Goal: Task Accomplishment & Management: Complete application form

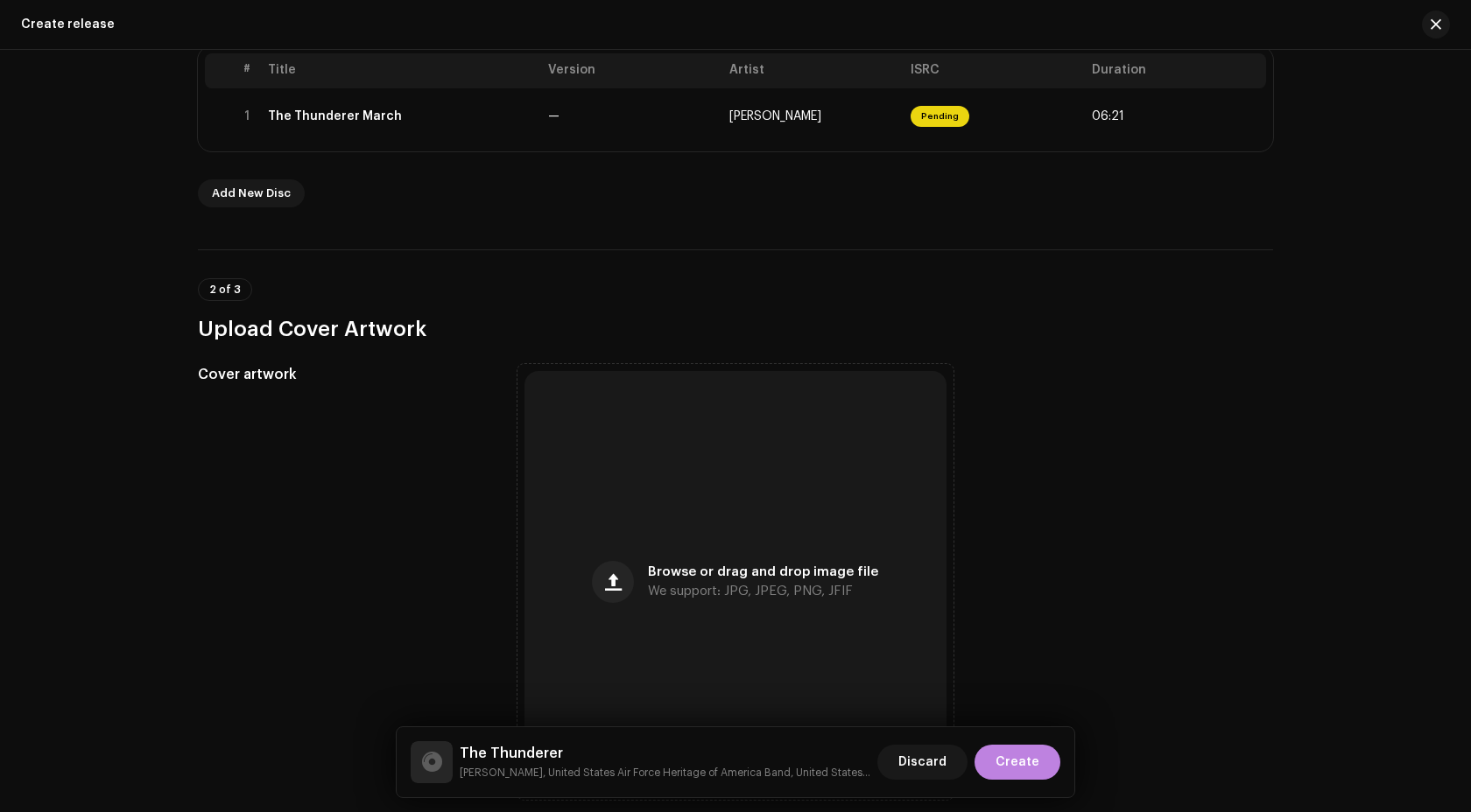
scroll to position [535, 0]
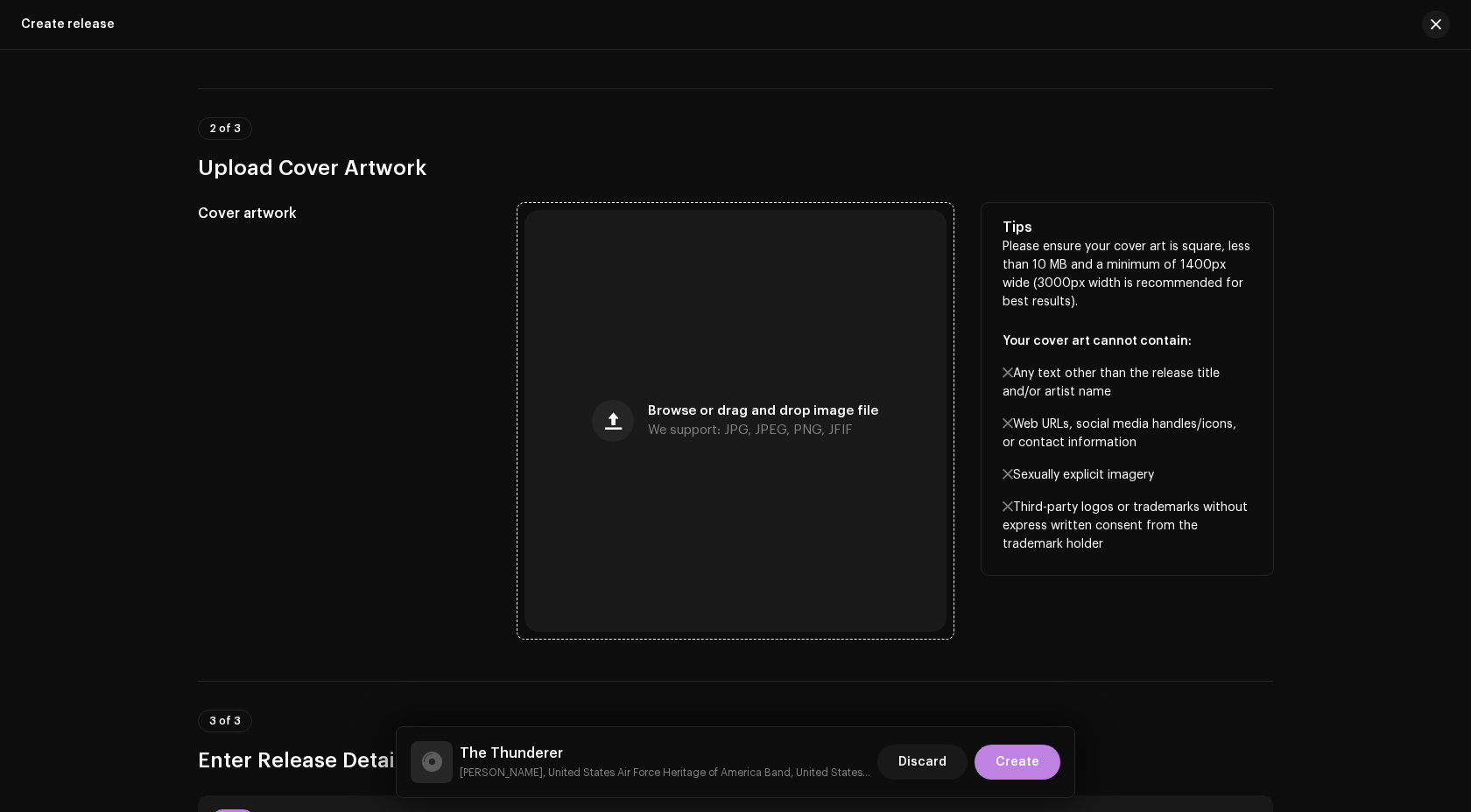
click at [668, 372] on div "Browse or drag and drop image file We support: JPG, JPEG, PNG, JFIF" at bounding box center [735, 421] width 422 height 422
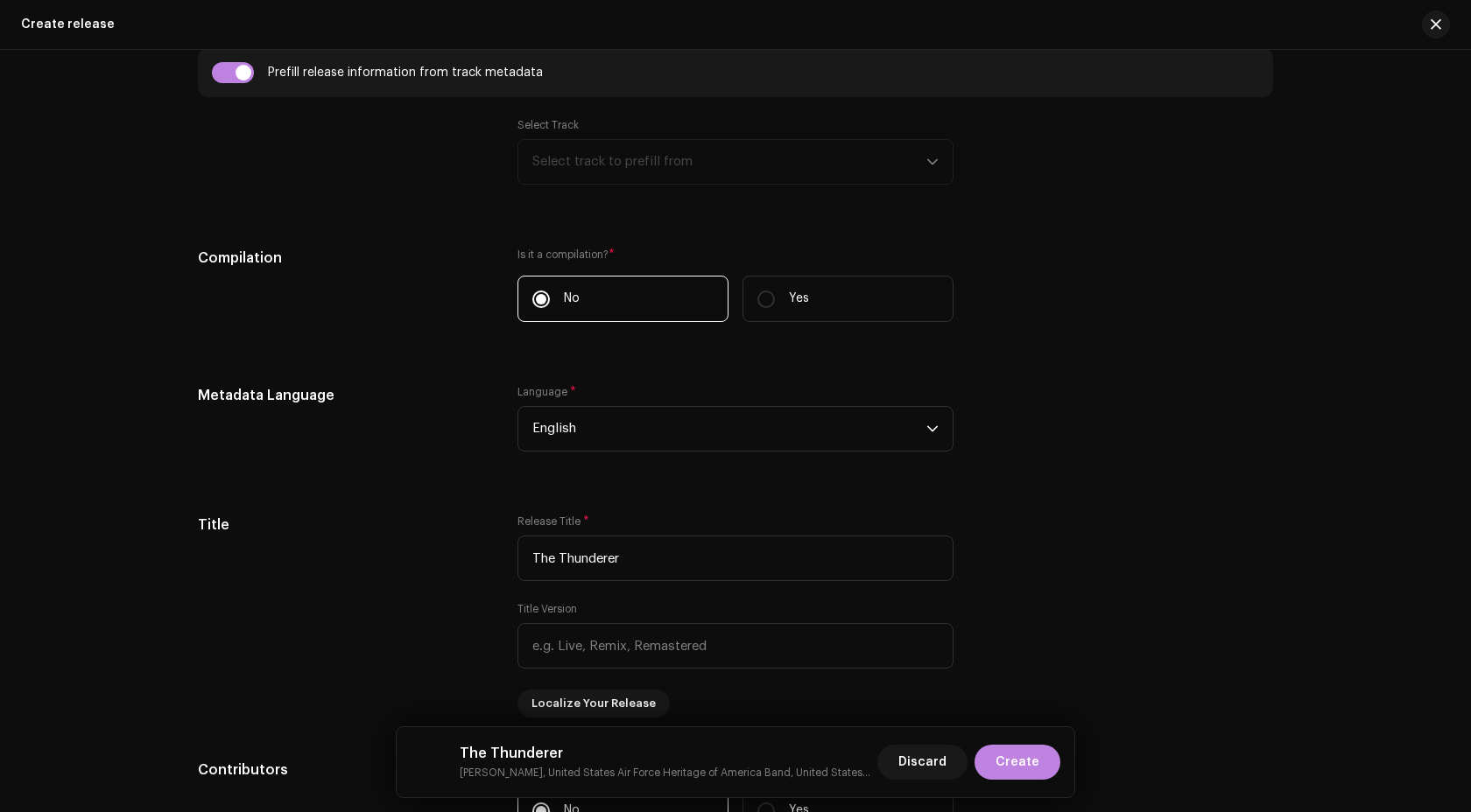
scroll to position [1207, 0]
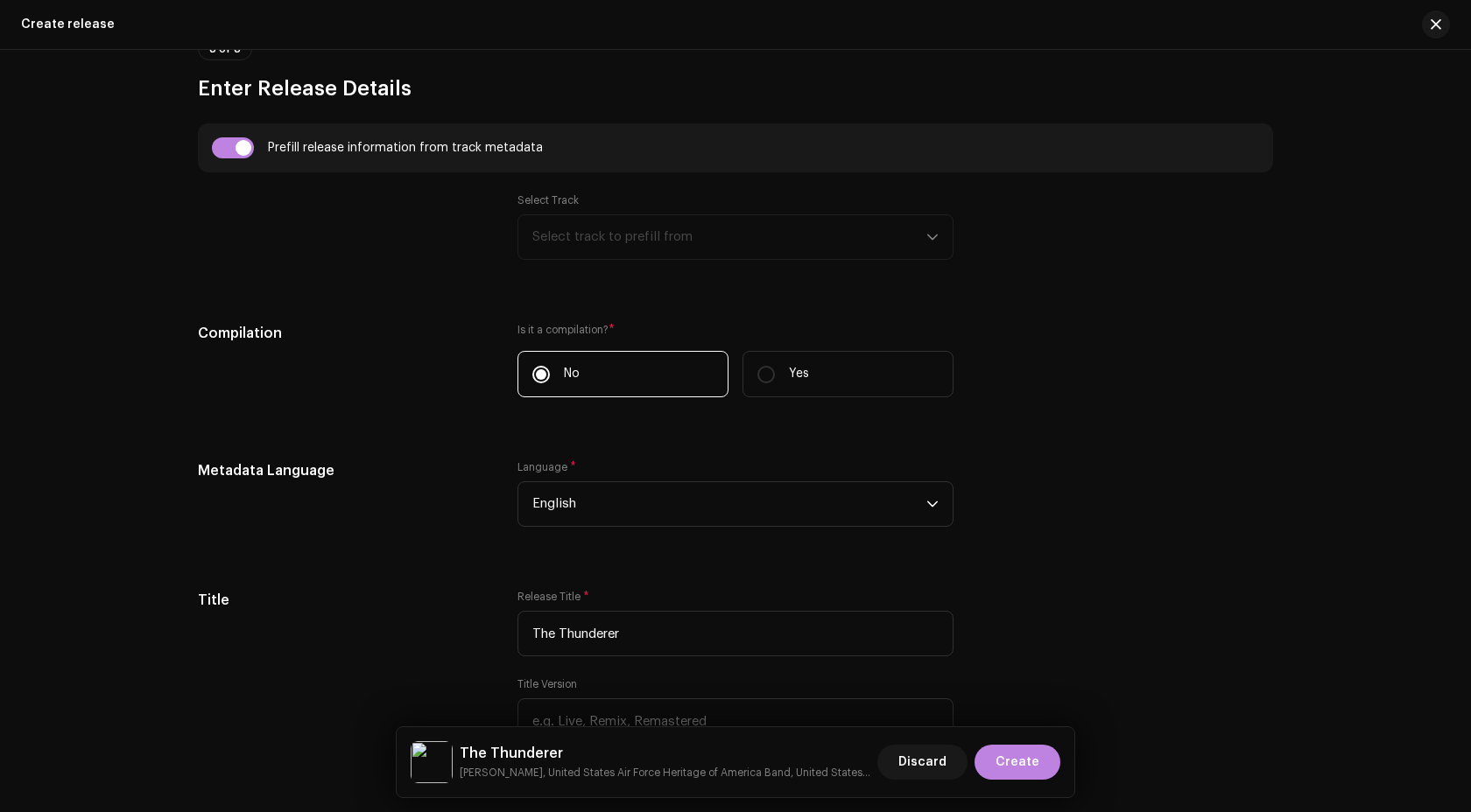
click at [666, 237] on div "Select Track Select track to prefill from" at bounding box center [735, 227] width 436 height 67
click at [639, 225] on div "Select Track Select track to prefill from" at bounding box center [735, 227] width 436 height 67
click at [767, 255] on div "Select Track Select track to prefill from" at bounding box center [735, 227] width 436 height 67
click at [234, 149] on input "checkbox" at bounding box center [233, 147] width 42 height 21
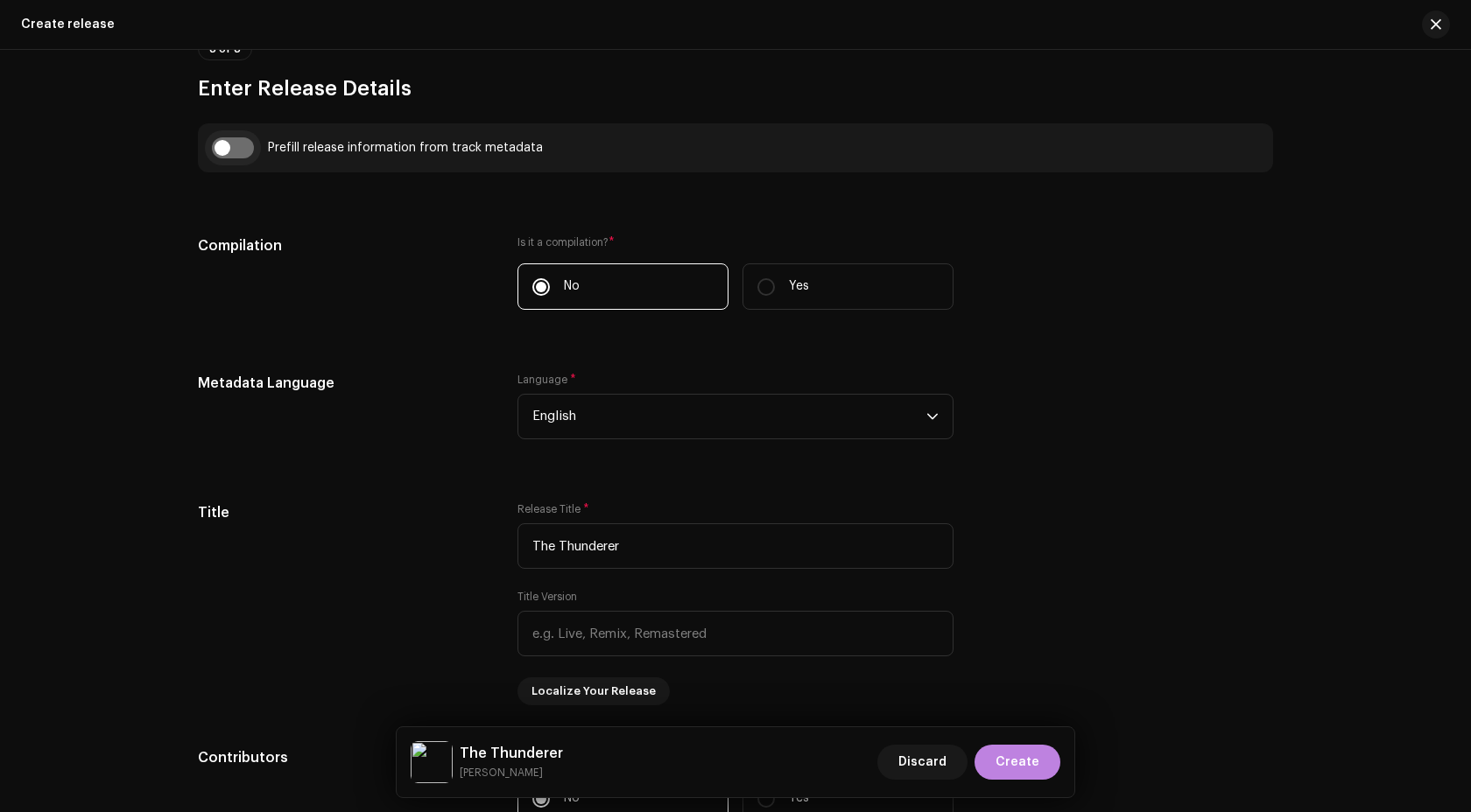
click at [234, 149] on input "checkbox" at bounding box center [233, 147] width 42 height 21
checkbox input "true"
type input "The Thunderer March"
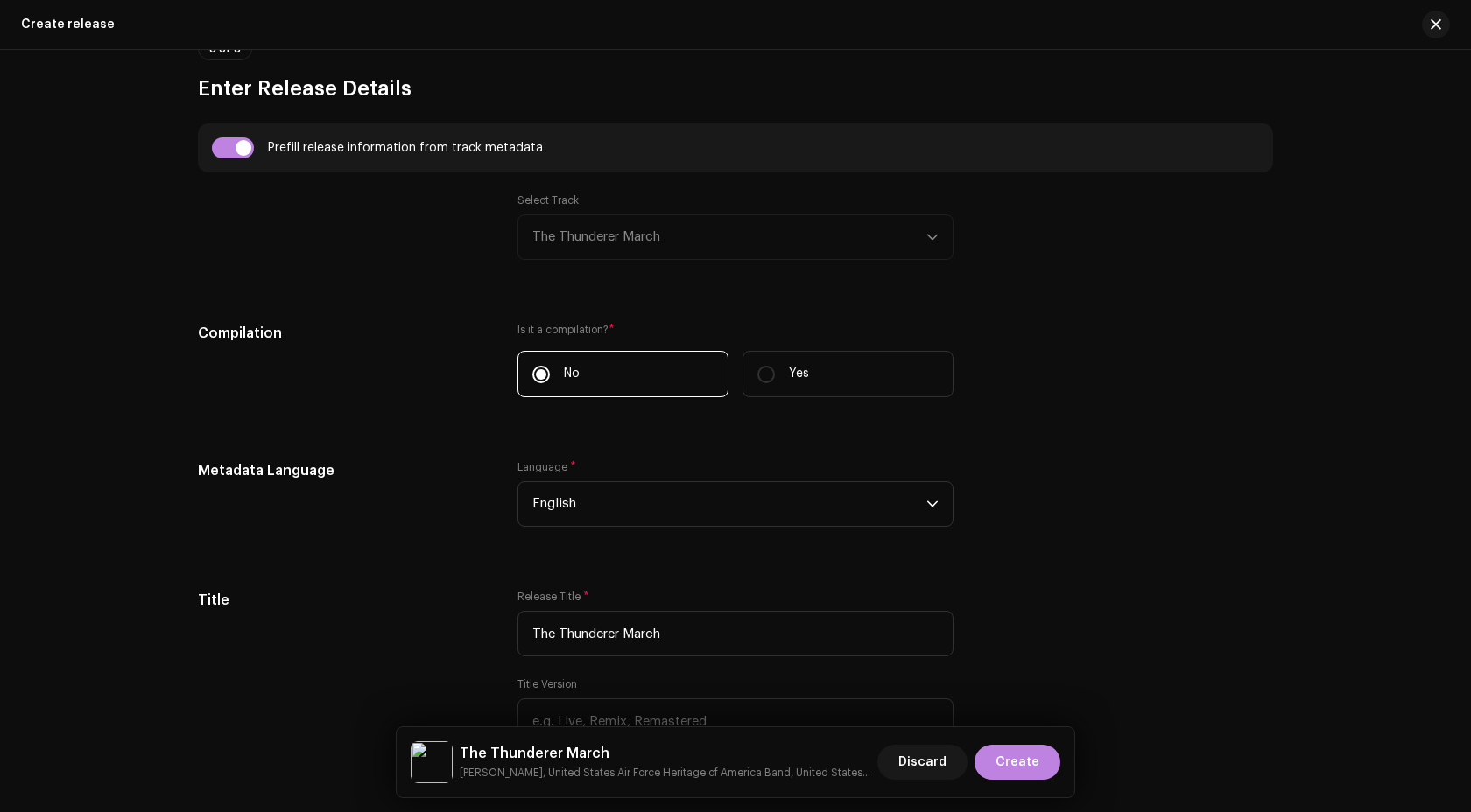
click at [711, 250] on div "Select Track The Thunderer March" at bounding box center [735, 227] width 436 height 67
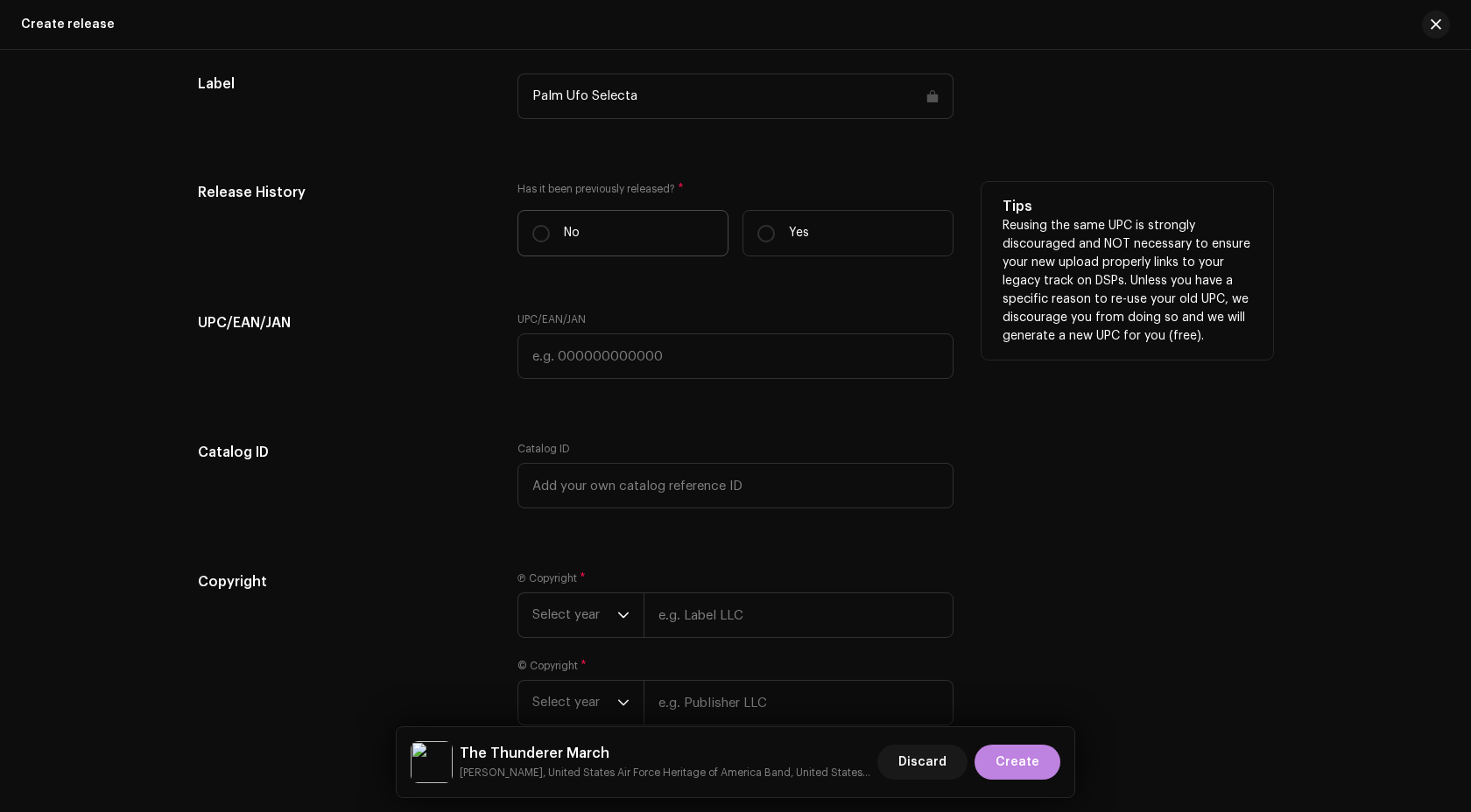
click at [573, 252] on label "No" at bounding box center [623, 234] width 211 height 47
click at [550, 243] on input "No" at bounding box center [541, 233] width 17 height 17
radio input "true"
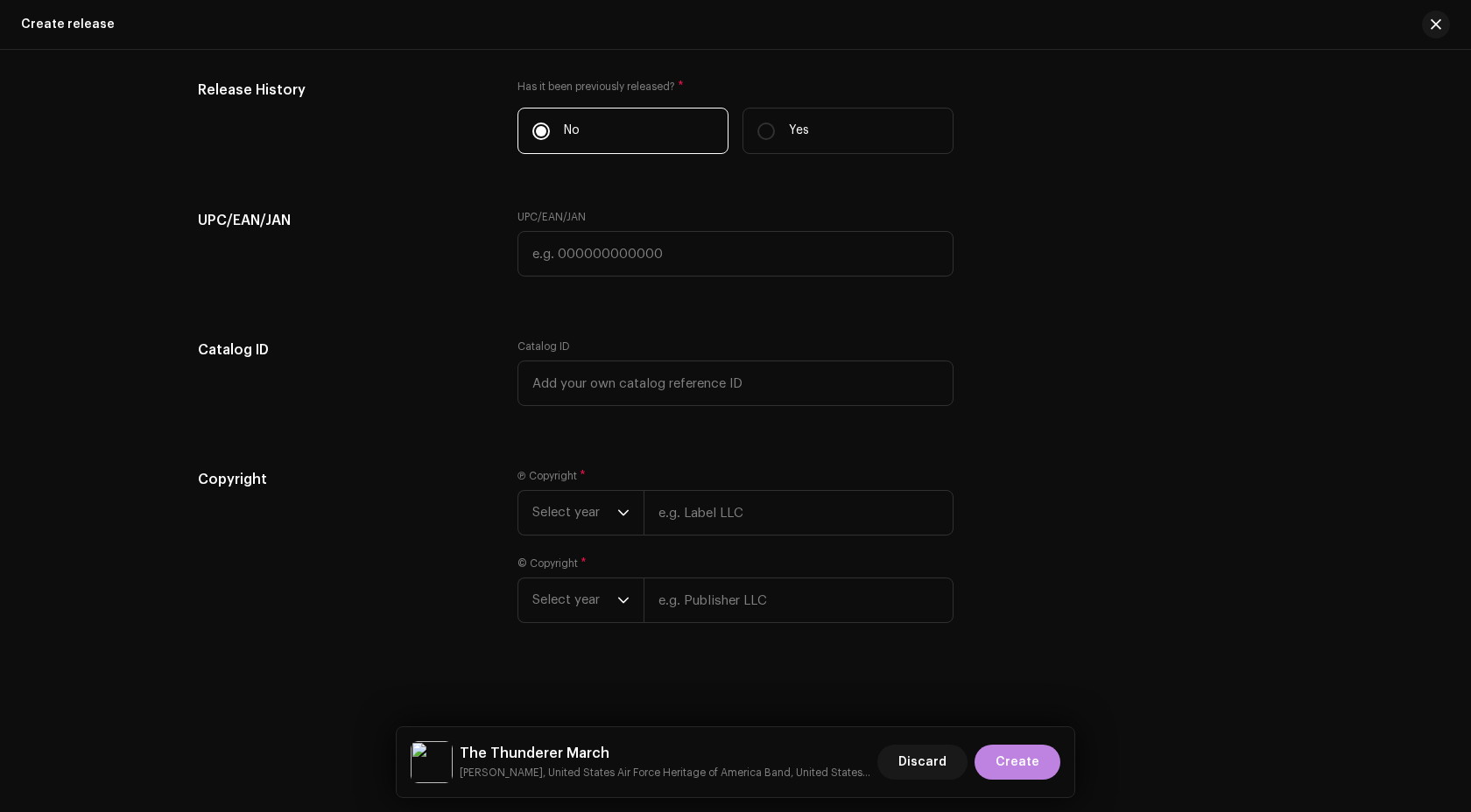
click at [614, 538] on div "Ⓟ Copyright * Select year © Copyright * Select year" at bounding box center [735, 557] width 436 height 175
click at [617, 522] on div "dropdown trigger" at bounding box center [623, 513] width 13 height 44
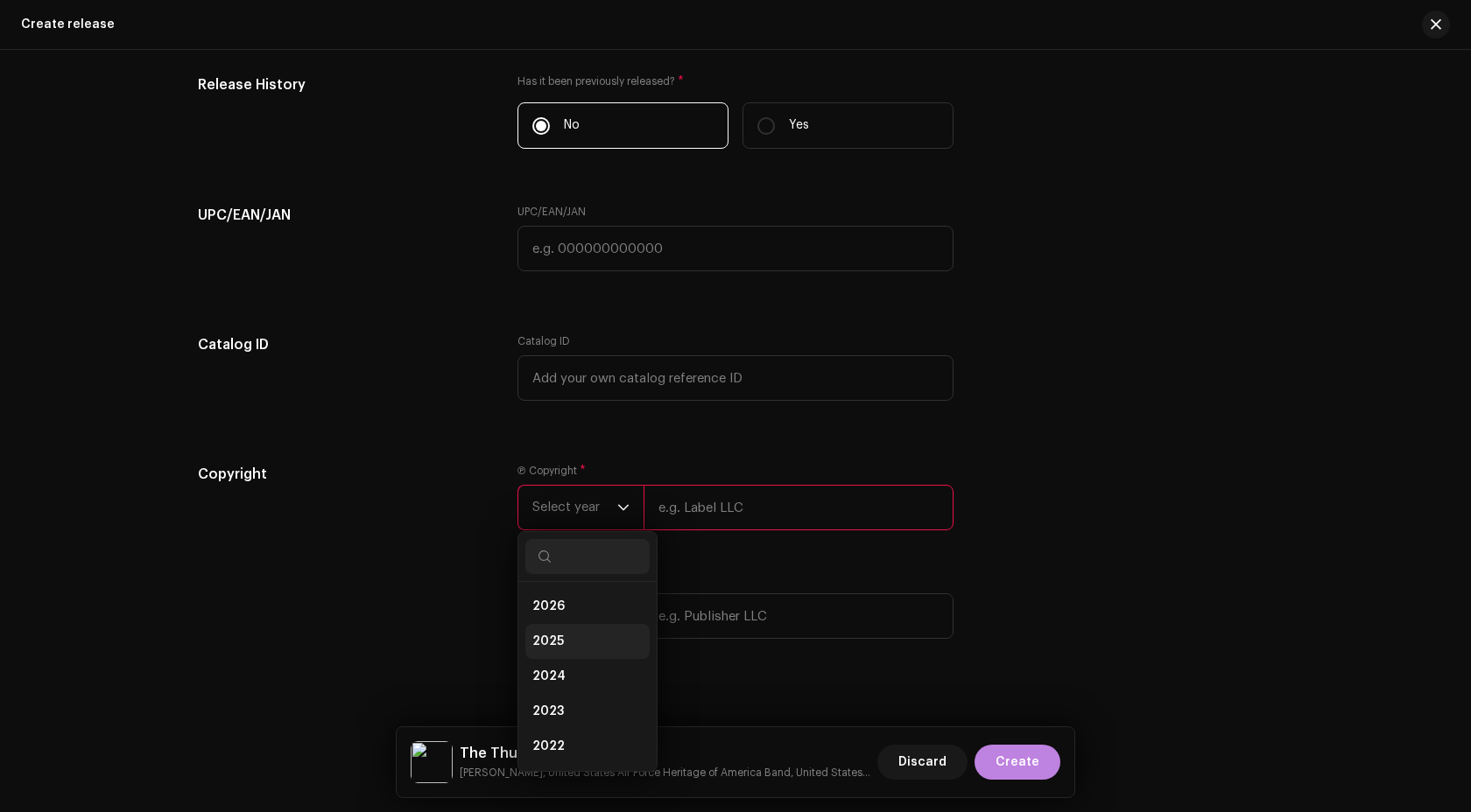
click at [578, 650] on li "2025" at bounding box center [588, 641] width 124 height 35
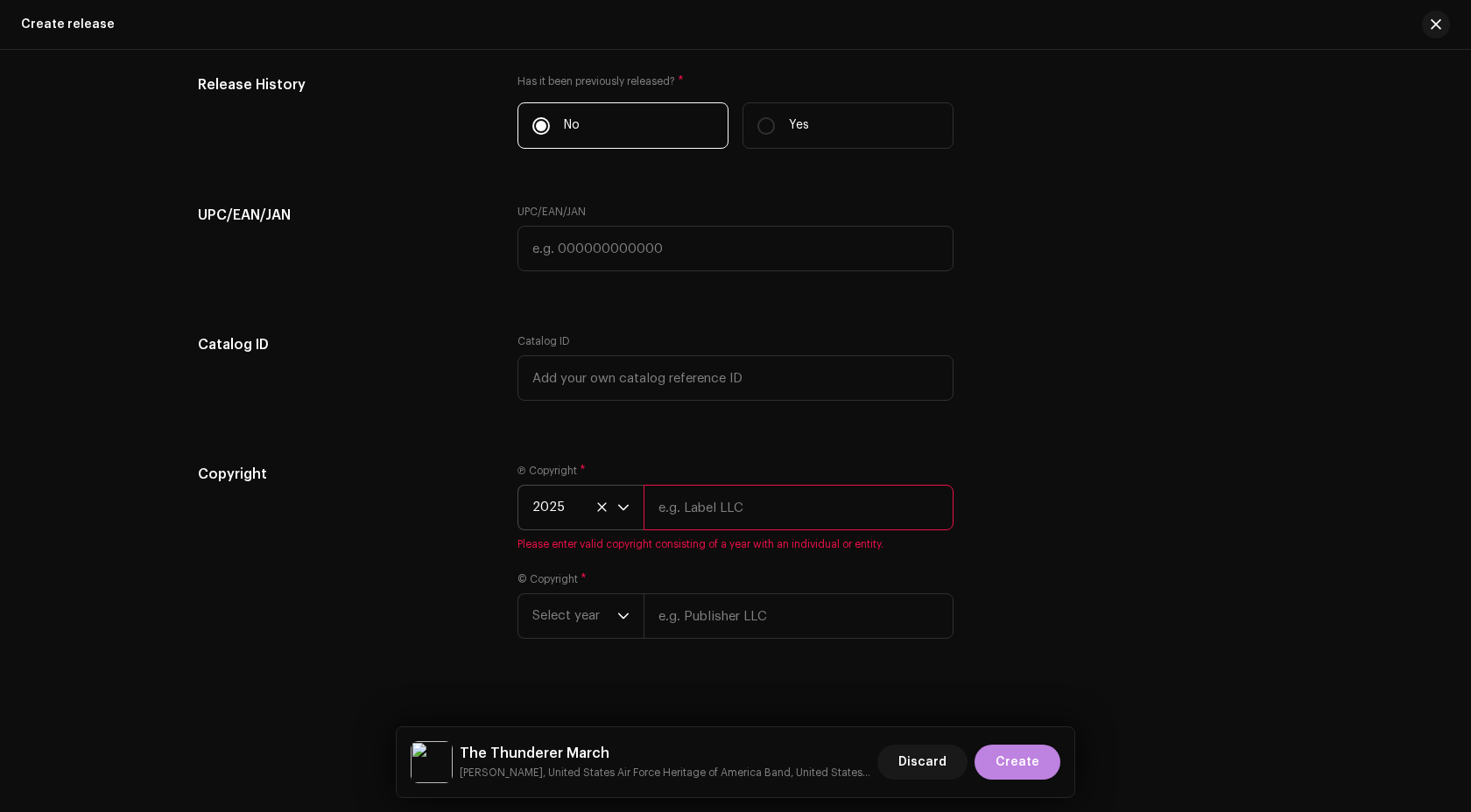
click at [722, 502] on input "text" at bounding box center [798, 507] width 310 height 46
type input "US Air Force Band Public Domain"
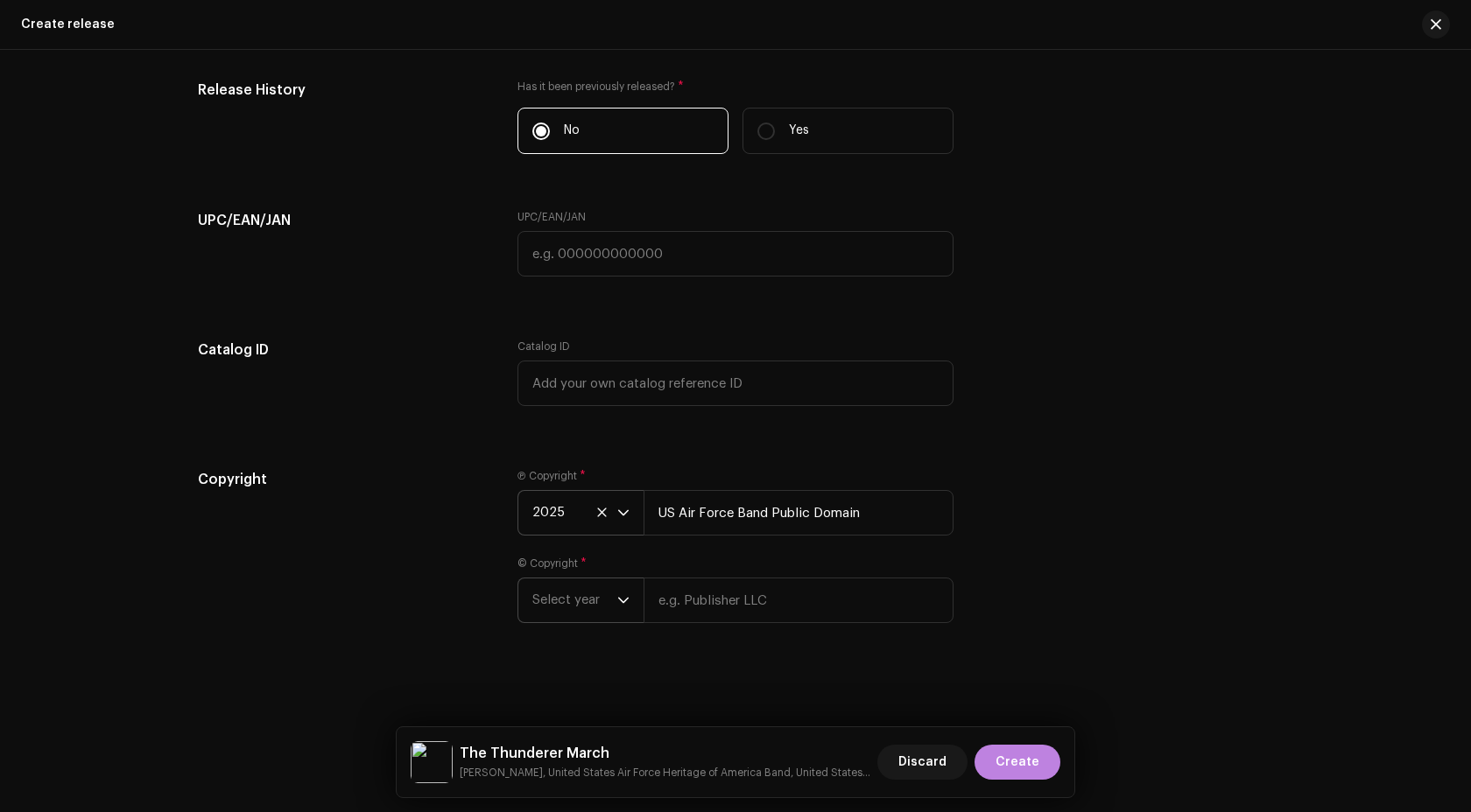
click at [569, 586] on span "Select year" at bounding box center [575, 600] width 85 height 44
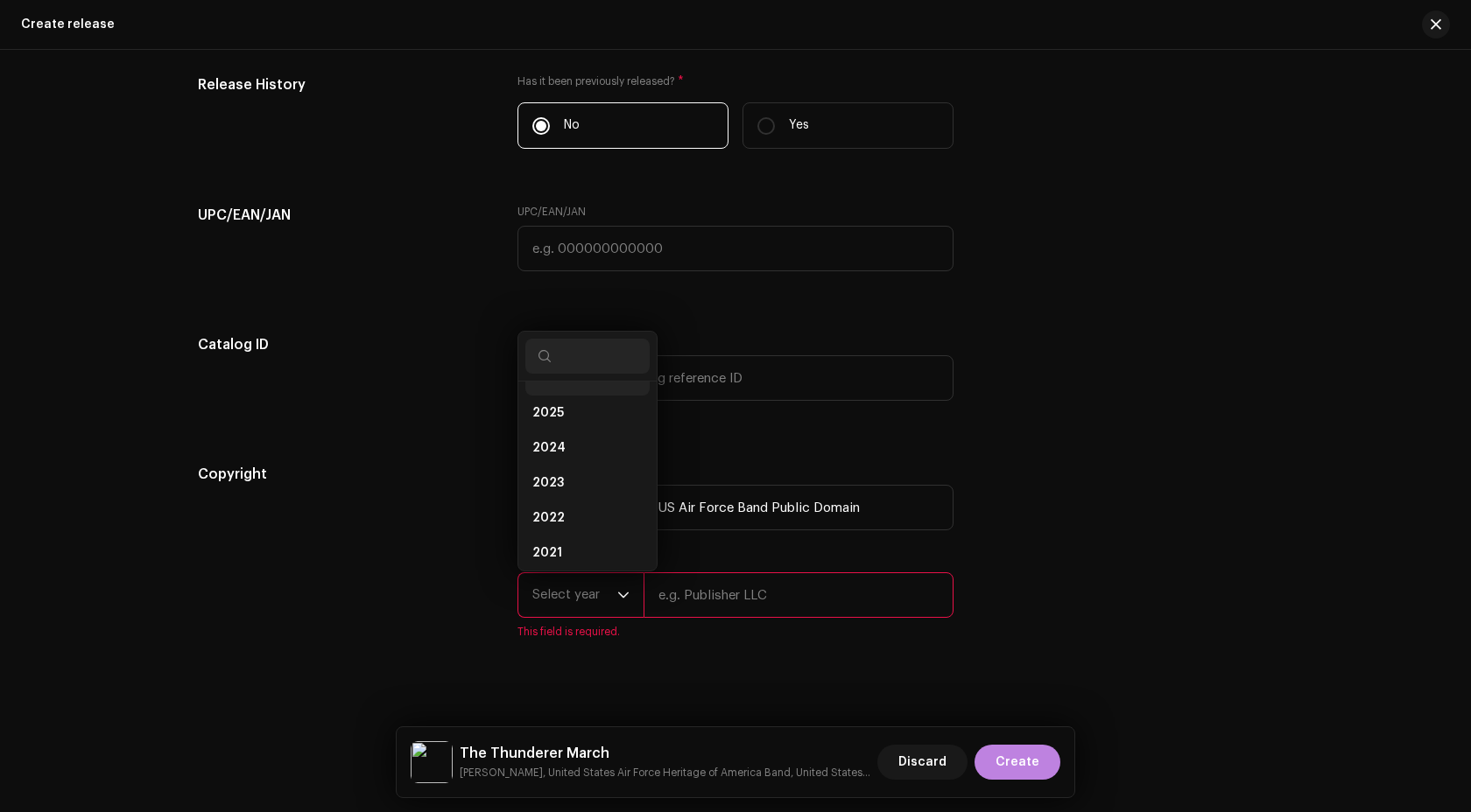
scroll to position [7, 0]
drag, startPoint x: 547, startPoint y: 407, endPoint x: 557, endPoint y: 438, distance: 32.6
click at [557, 438] on ul "2026 2025 2024 2023 2022 2021 2020 2019 2018 2017 2016 2015" at bounding box center [588, 592] width 139 height 434
click at [557, 438] on span "2025" at bounding box center [548, 433] width 31 height 17
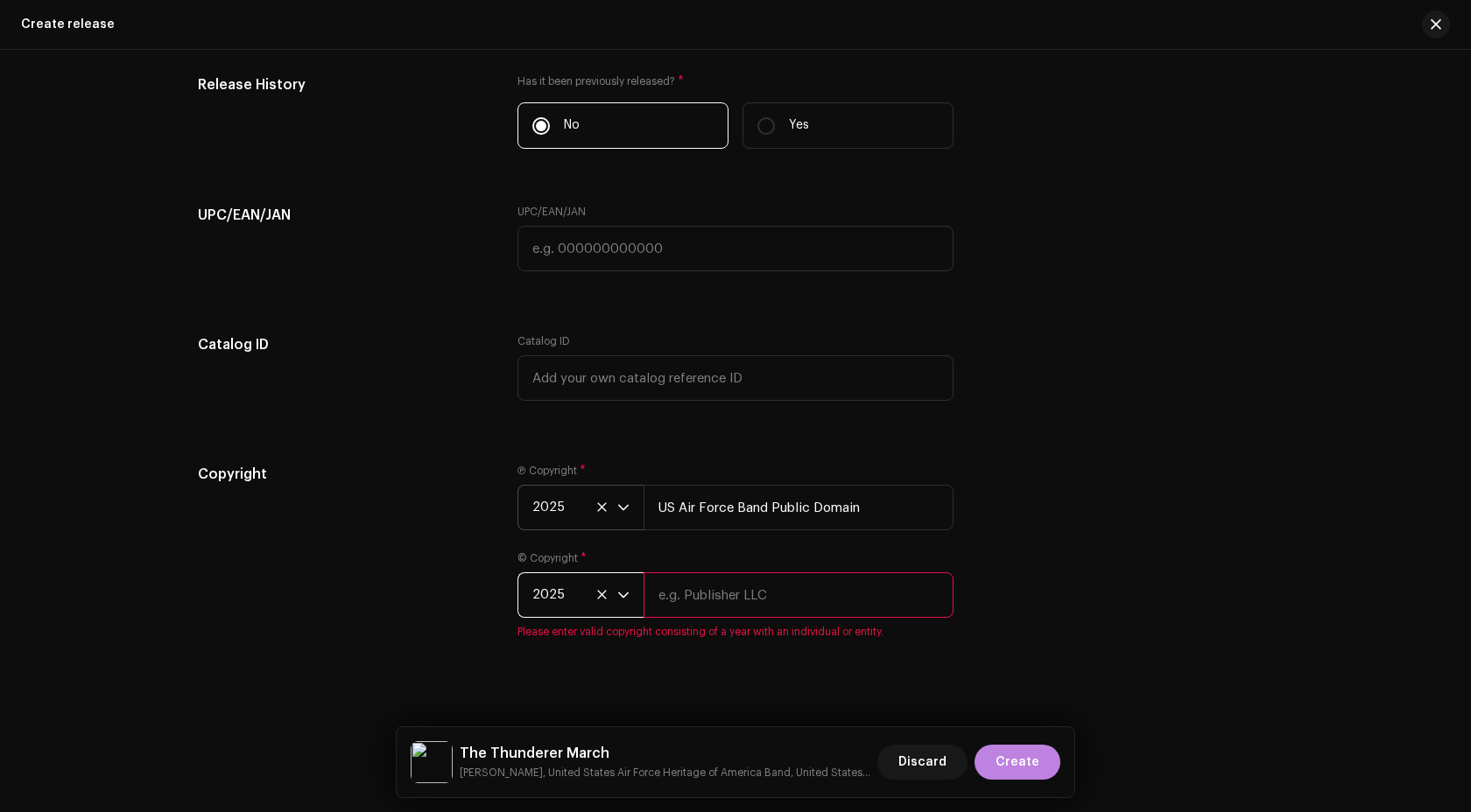
click at [689, 614] on input "text" at bounding box center [798, 595] width 310 height 46
type input "US Air Force Band Public Domain"
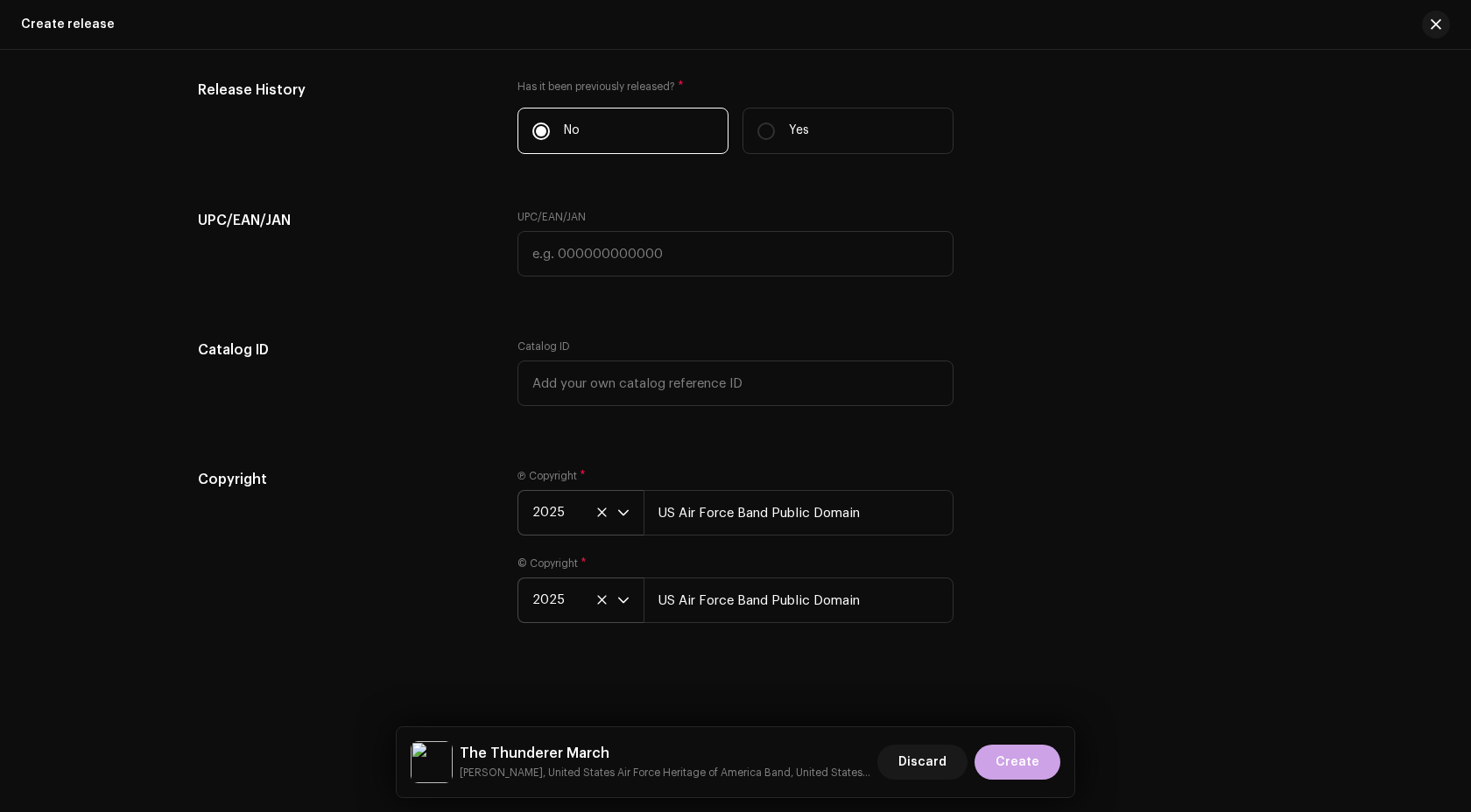
click at [1019, 760] on span "Create" at bounding box center [1018, 762] width 44 height 35
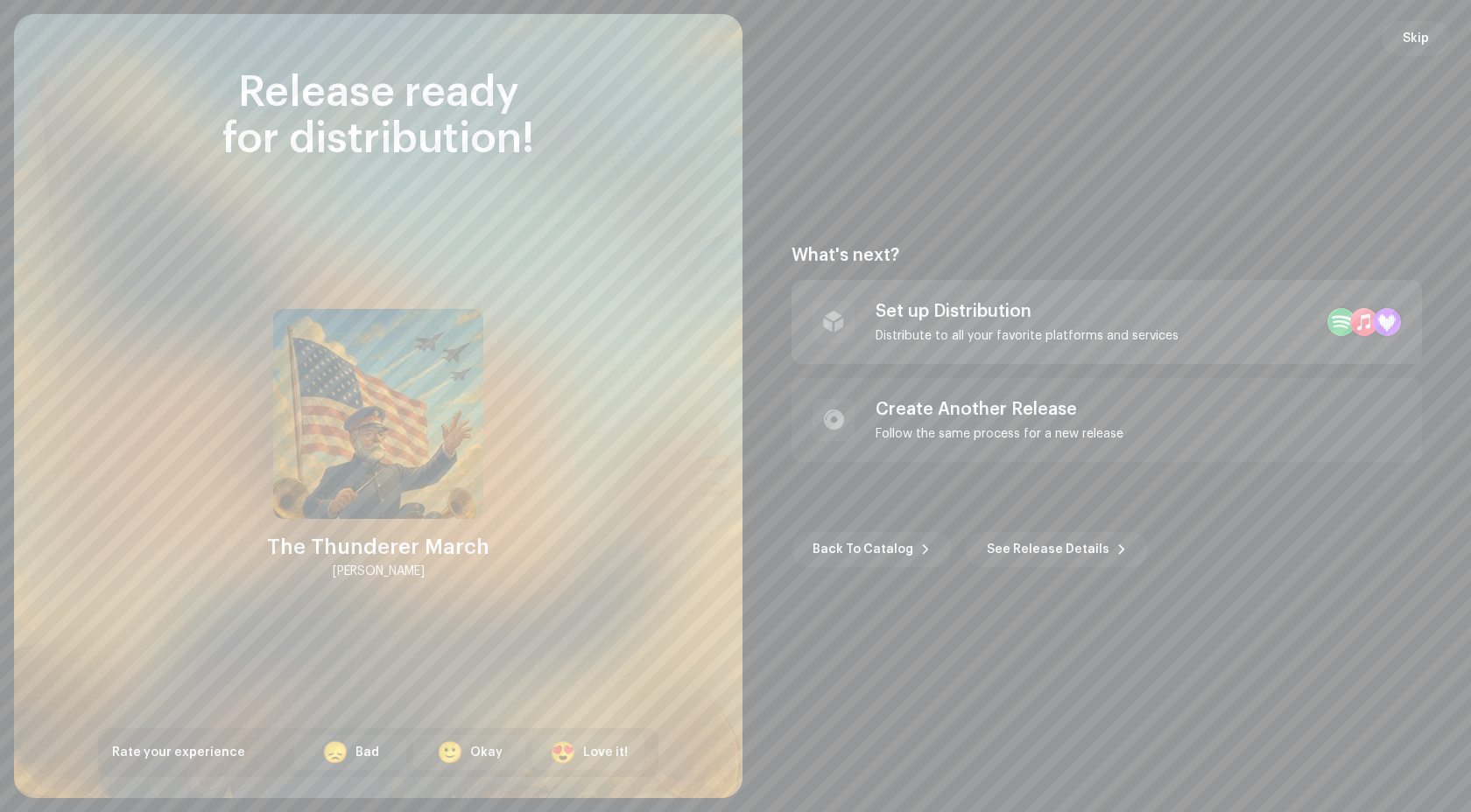
click at [1018, 335] on div "Distribute to all your favorite platforms and services" at bounding box center [1027, 336] width 303 height 14
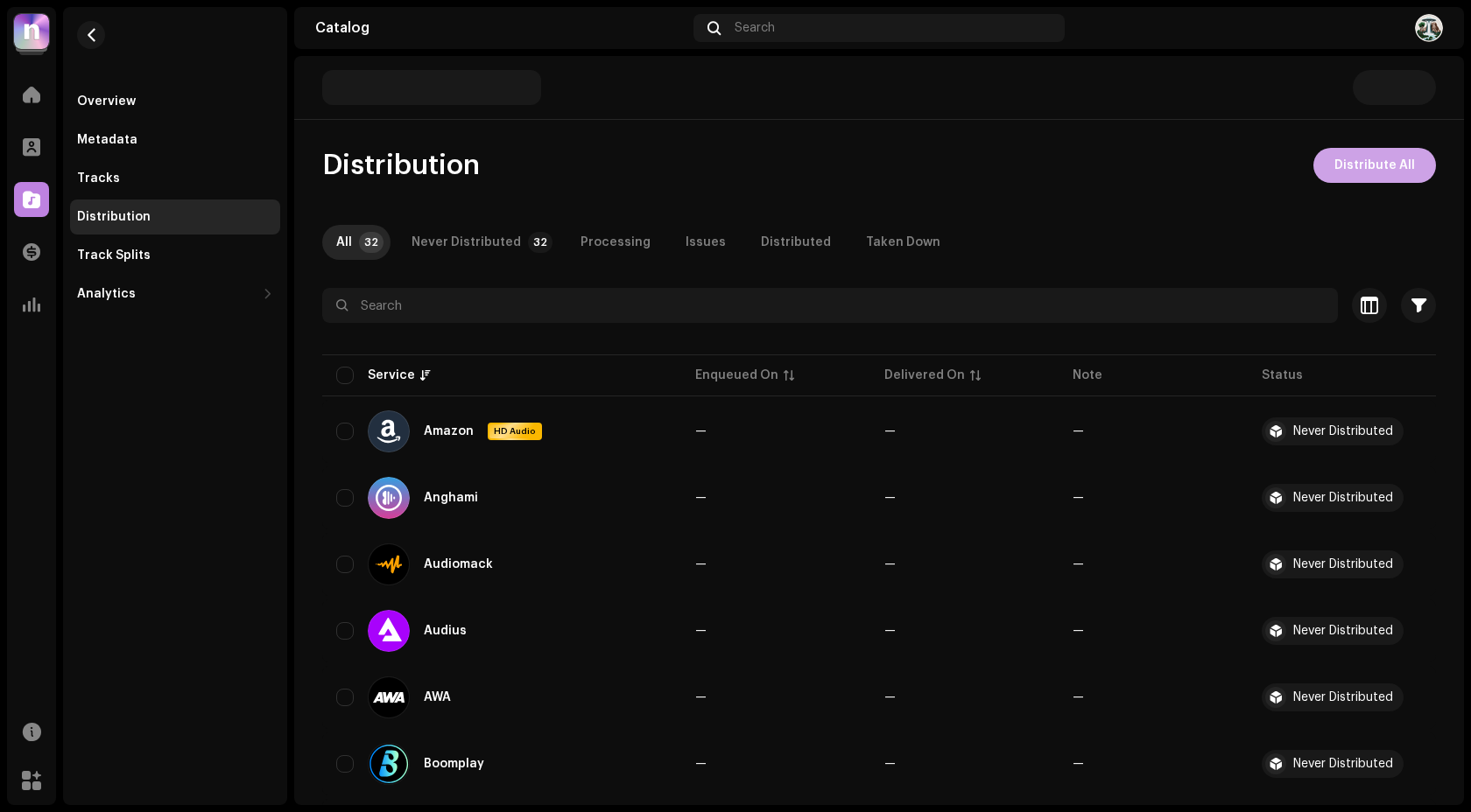
click at [1371, 174] on span "Distribute All" at bounding box center [1375, 165] width 81 height 35
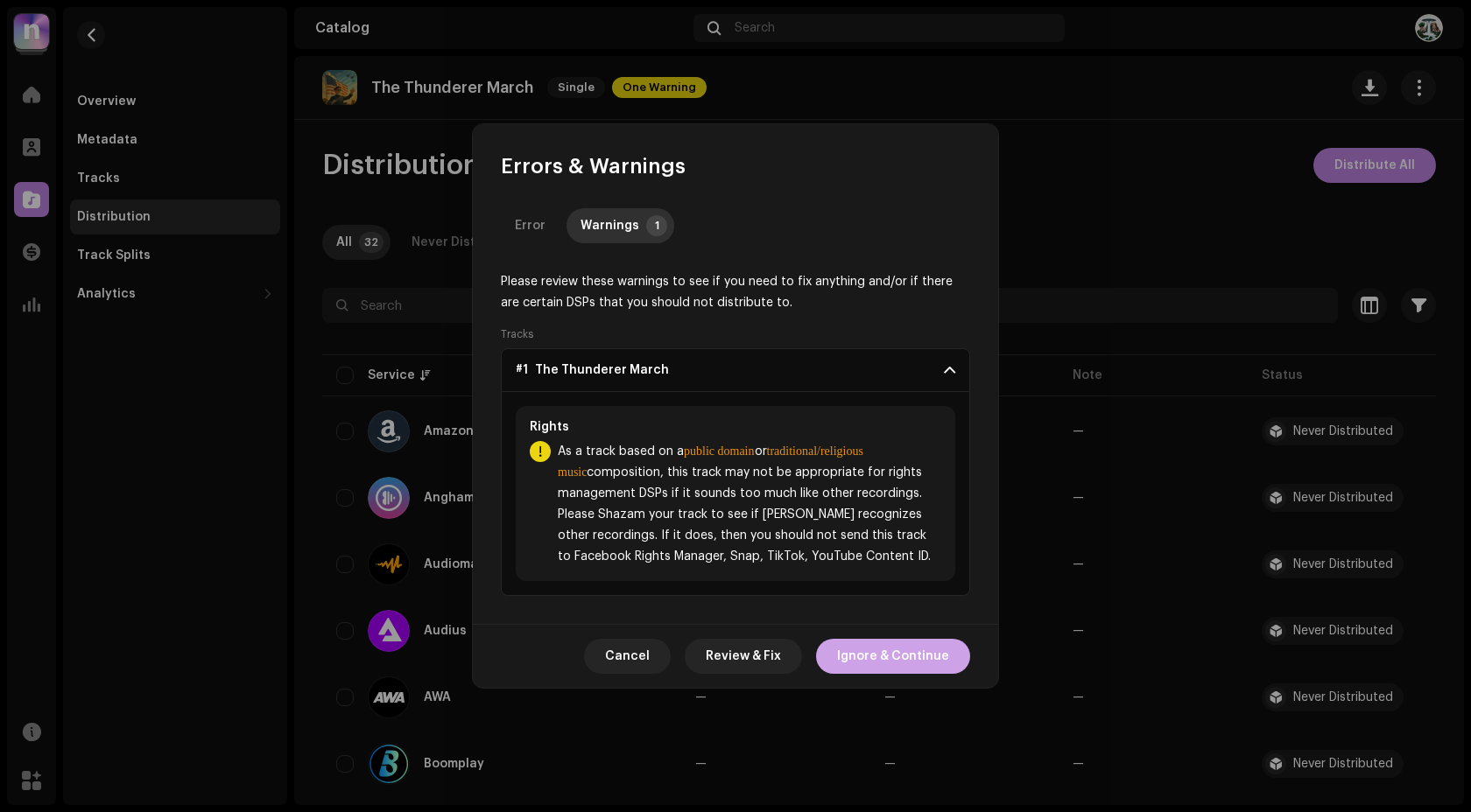
click at [929, 647] on span "Ignore & Continue" at bounding box center [892, 656] width 112 height 35
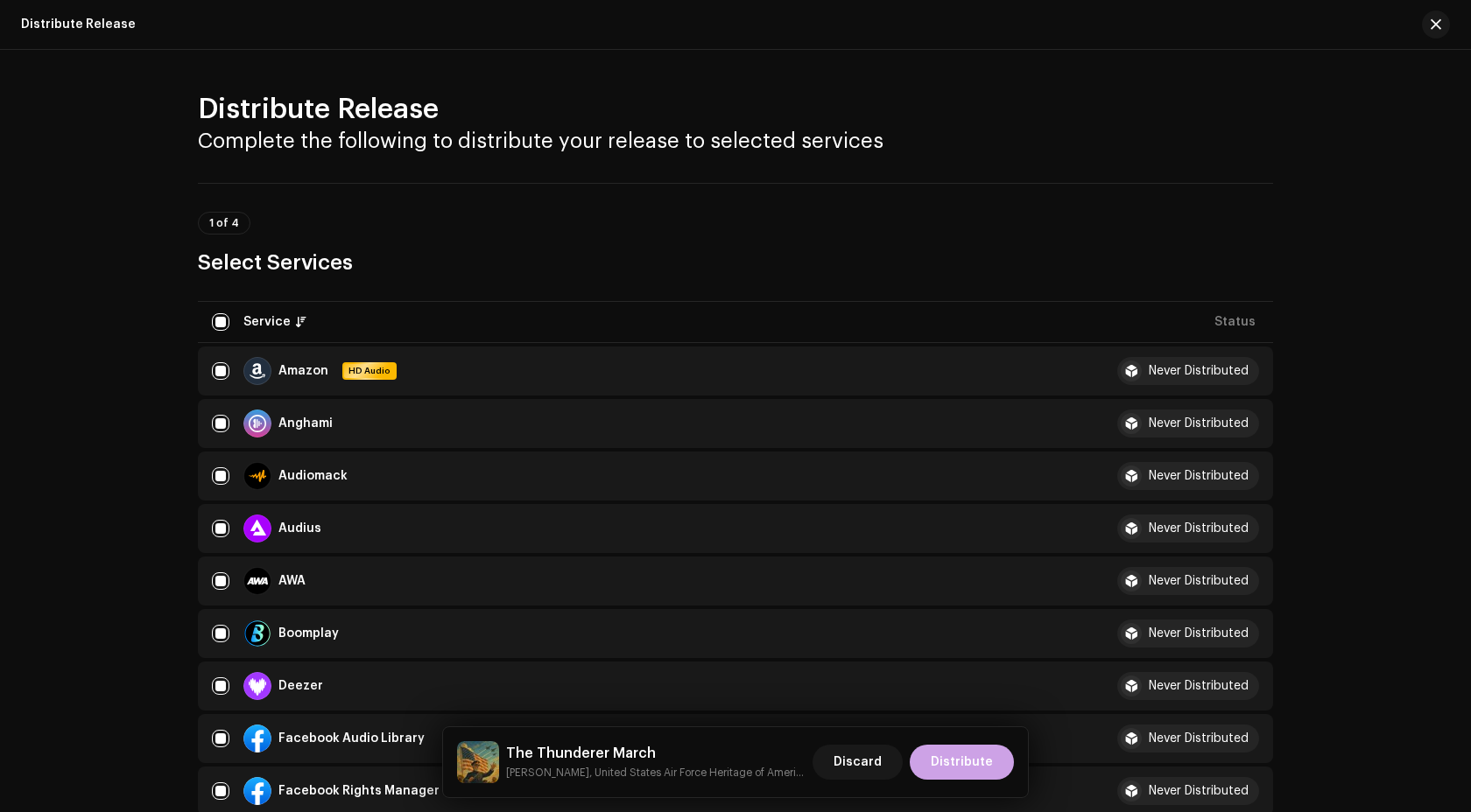
click at [971, 763] on span "Distribute" at bounding box center [962, 762] width 62 height 35
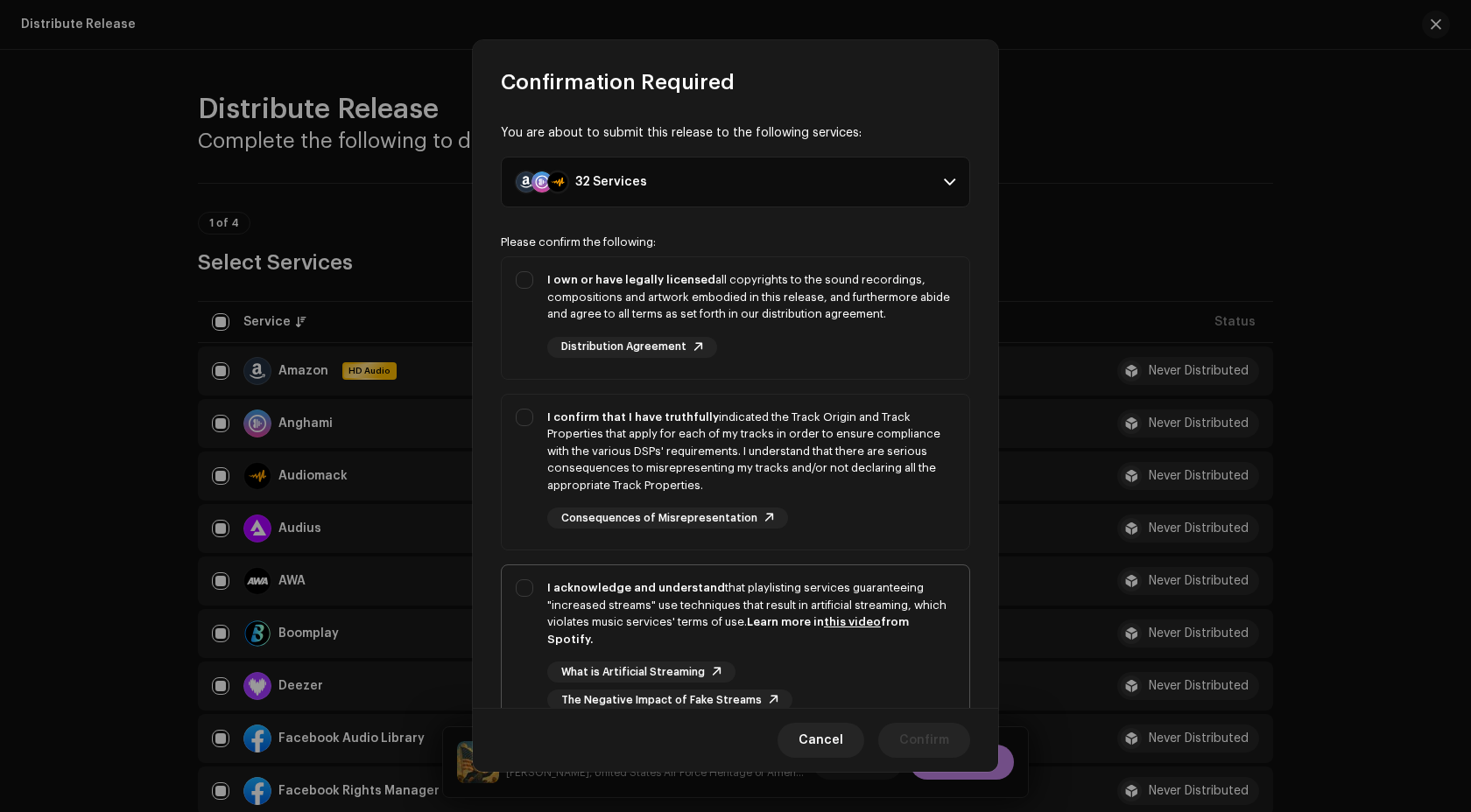
click at [888, 636] on div "I acknowledge and understand that playlisting services guaranteeing "increased …" at bounding box center [751, 613] width 408 height 68
checkbox input "true"
click at [888, 491] on div "I confirm that I have truthfully indicated the Track Origin and Track Propertie…" at bounding box center [751, 451] width 408 height 85
checkbox input "true"
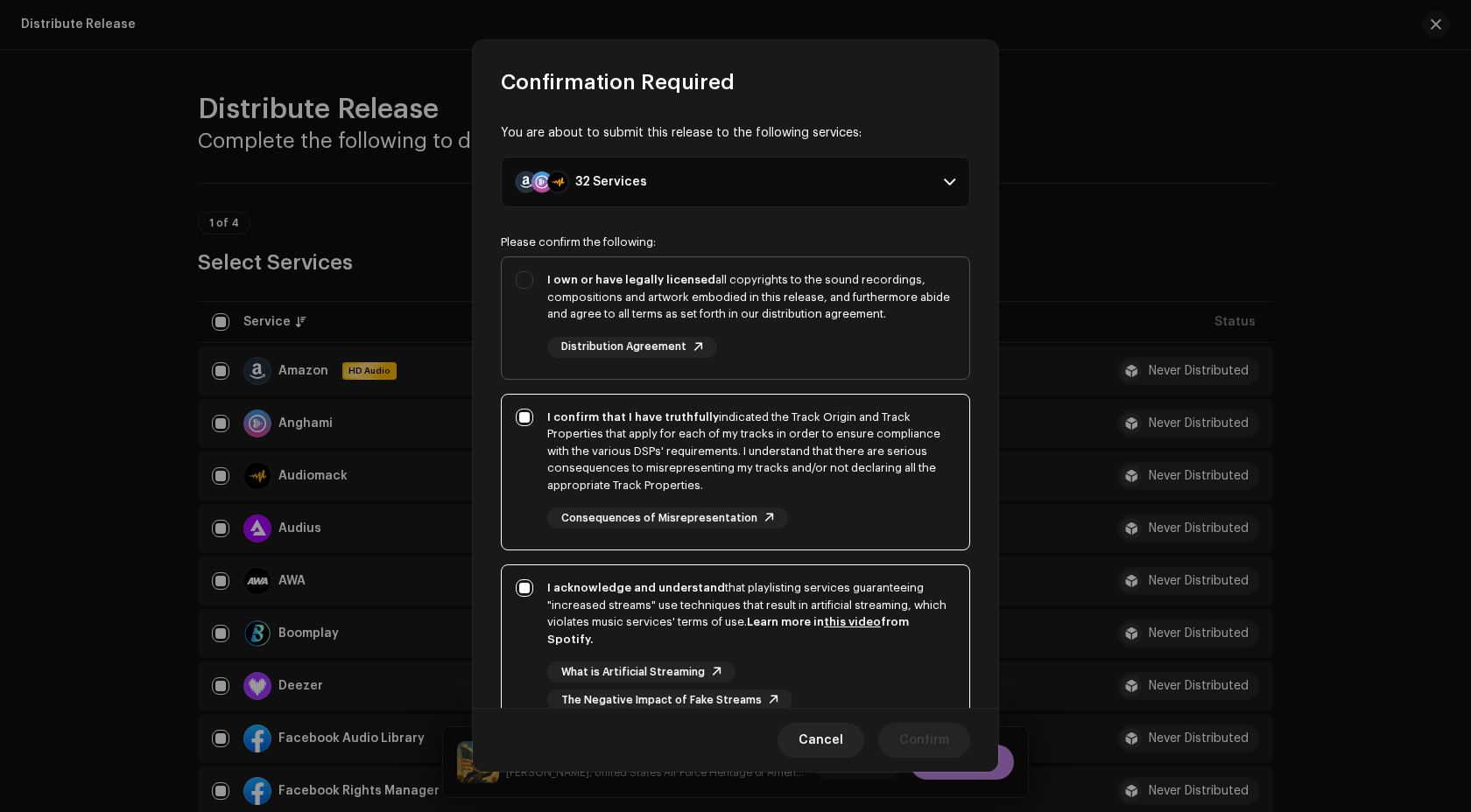
click at [888, 323] on div "I own or have legally licensed all copyrights to the sound recordings, composit…" at bounding box center [751, 315] width 408 height 86
checkbox input "true"
click at [922, 741] on span "Confirm" at bounding box center [924, 740] width 49 height 35
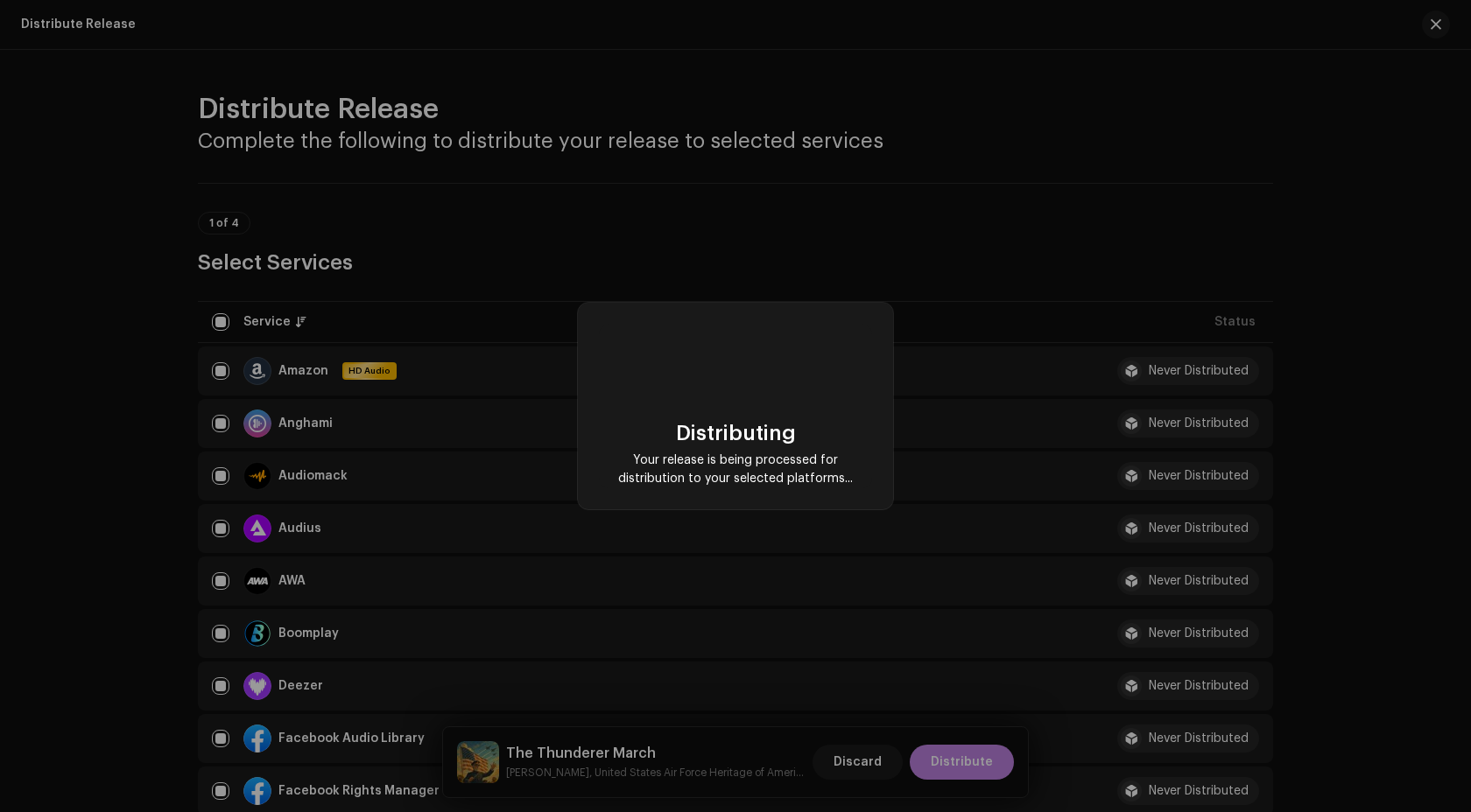
click at [856, 755] on div "Distributing Your release is being processed for distribution to your selected …" at bounding box center [735, 406] width 1471 height 812
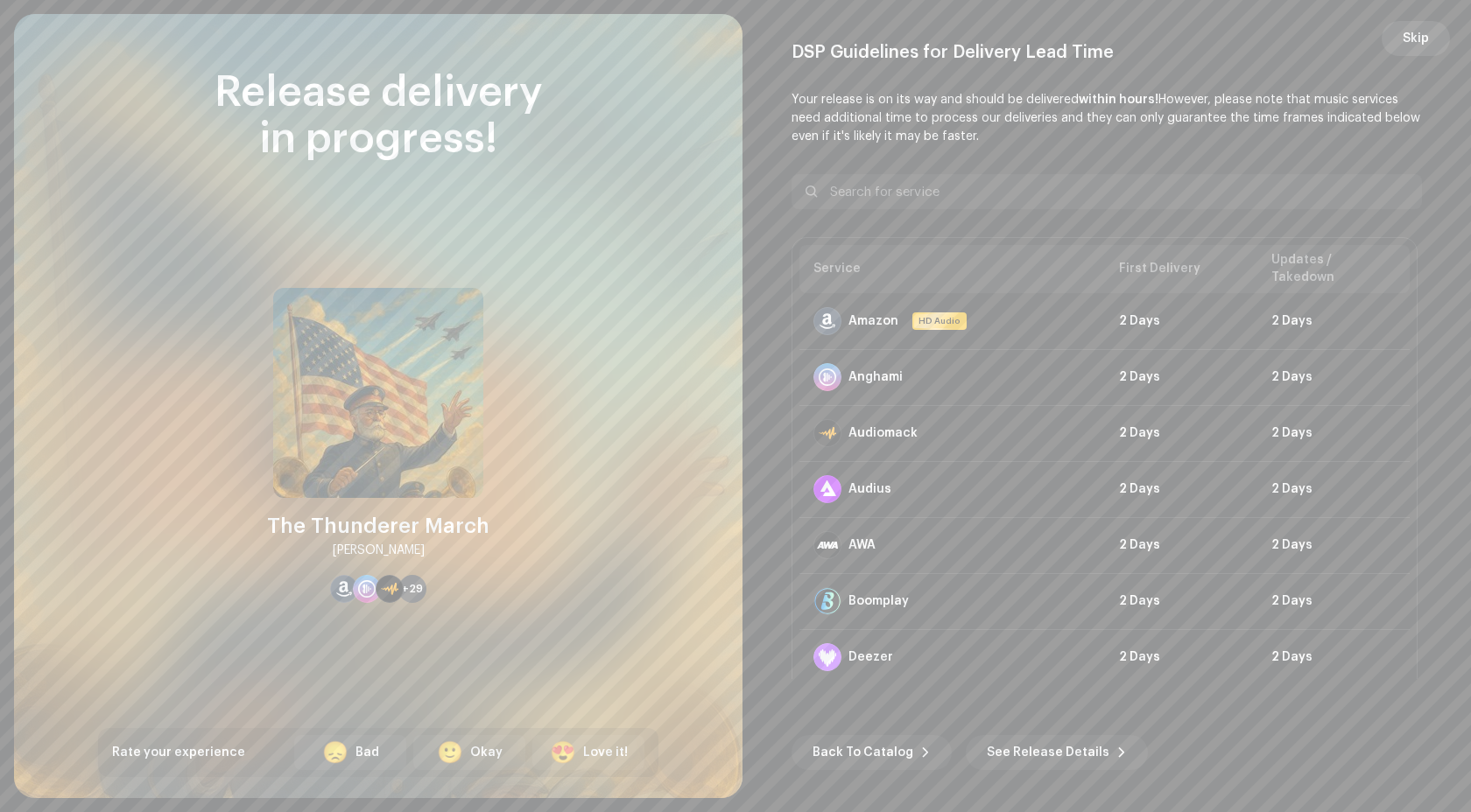
click at [1433, 52] on button "Skip" at bounding box center [1416, 38] width 68 height 35
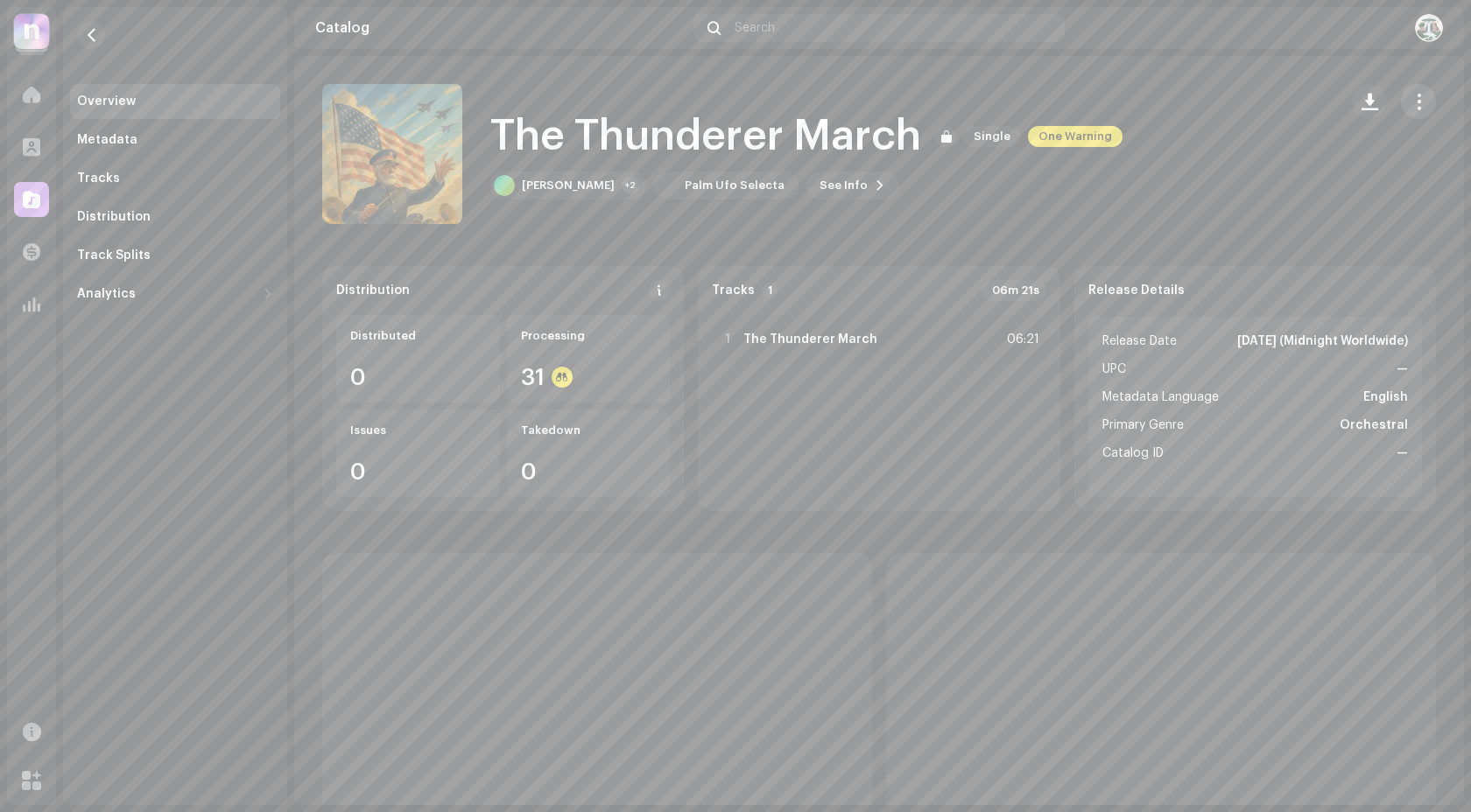
click at [1411, 102] on span "button" at bounding box center [1419, 102] width 16 height 14
click at [1327, 180] on div "Distribute" at bounding box center [1329, 180] width 163 height 14
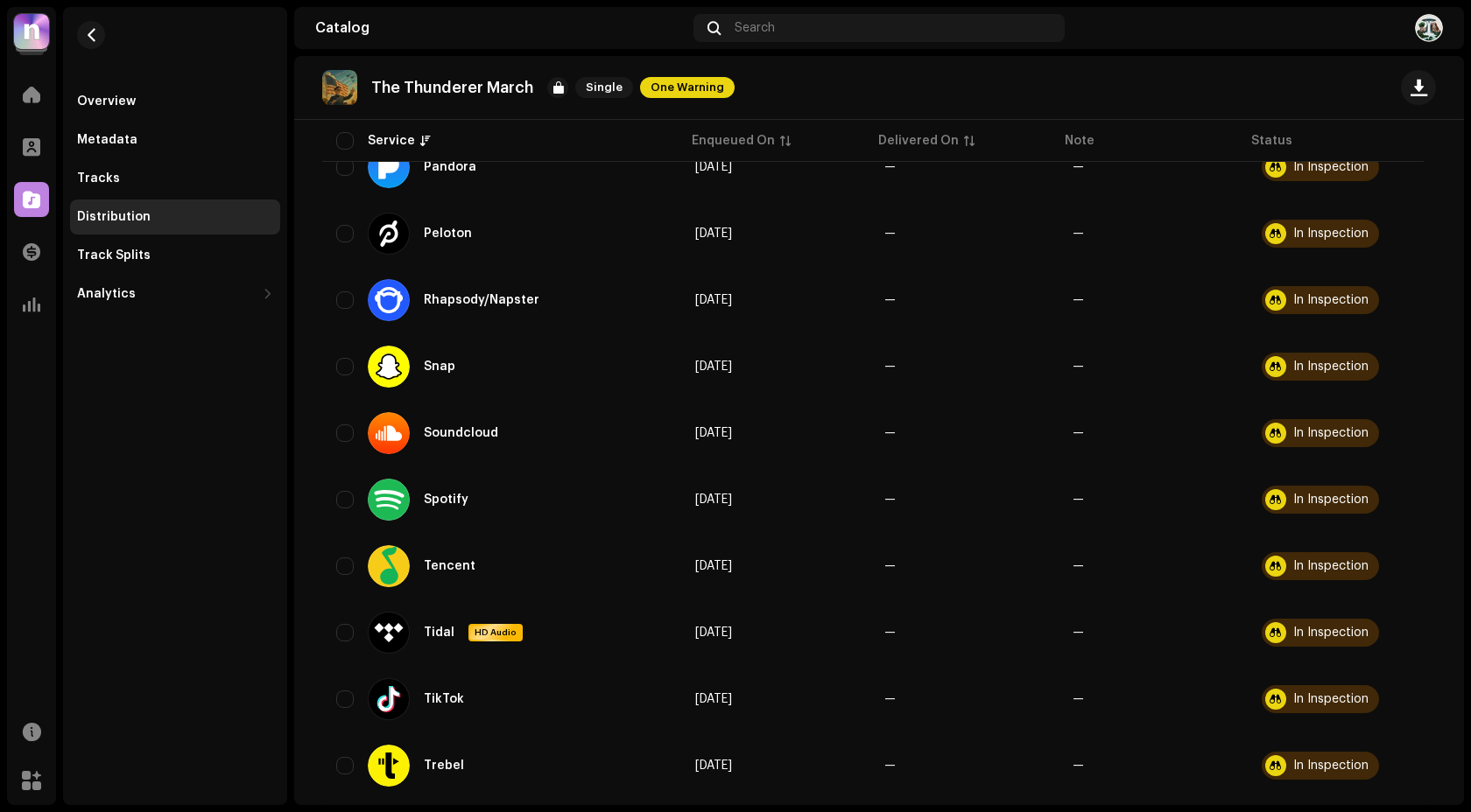
scroll to position [1770, 0]
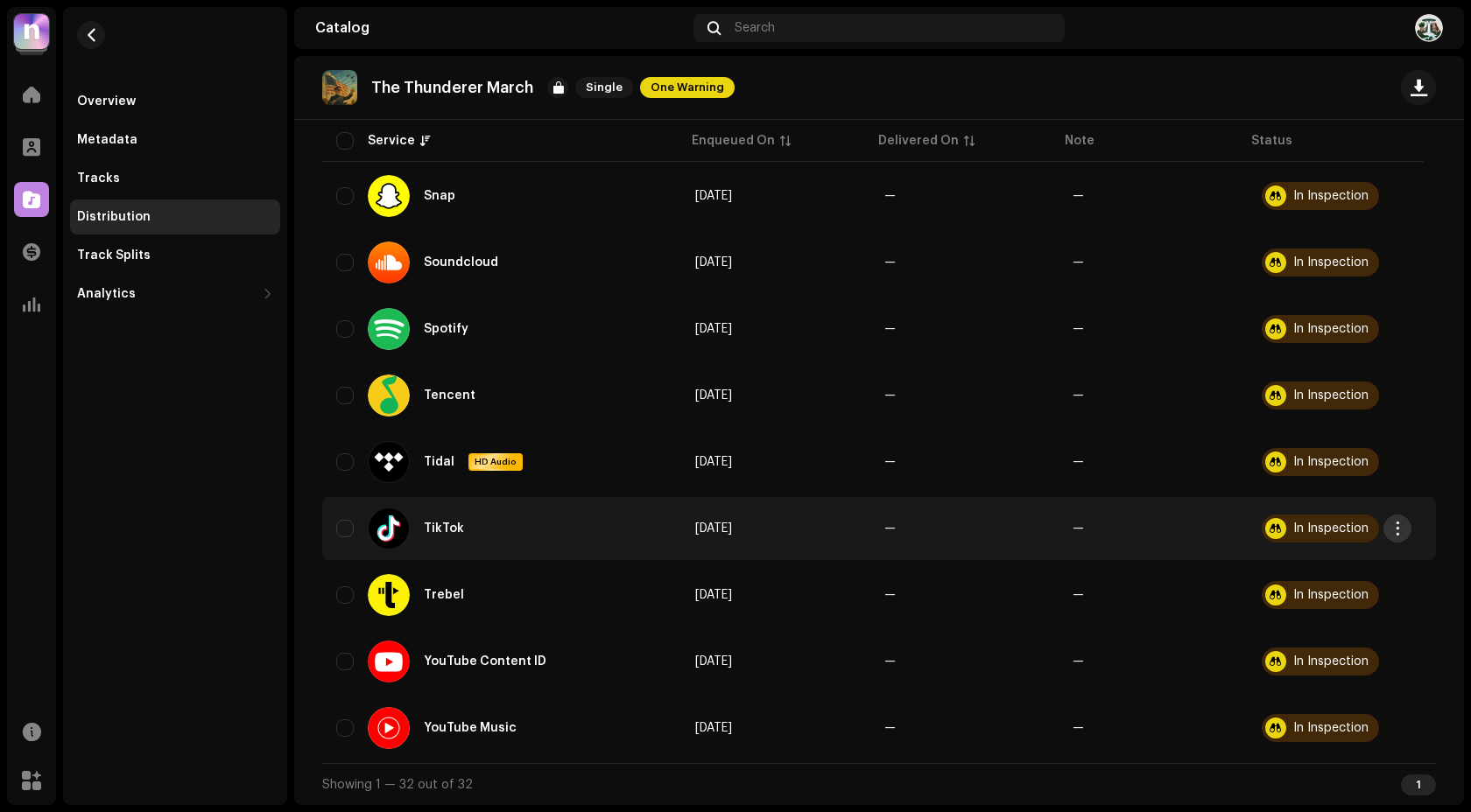
click at [1399, 536] on button "button" at bounding box center [1397, 528] width 28 height 28
click at [1300, 573] on div "Distribute" at bounding box center [1314, 568] width 163 height 14
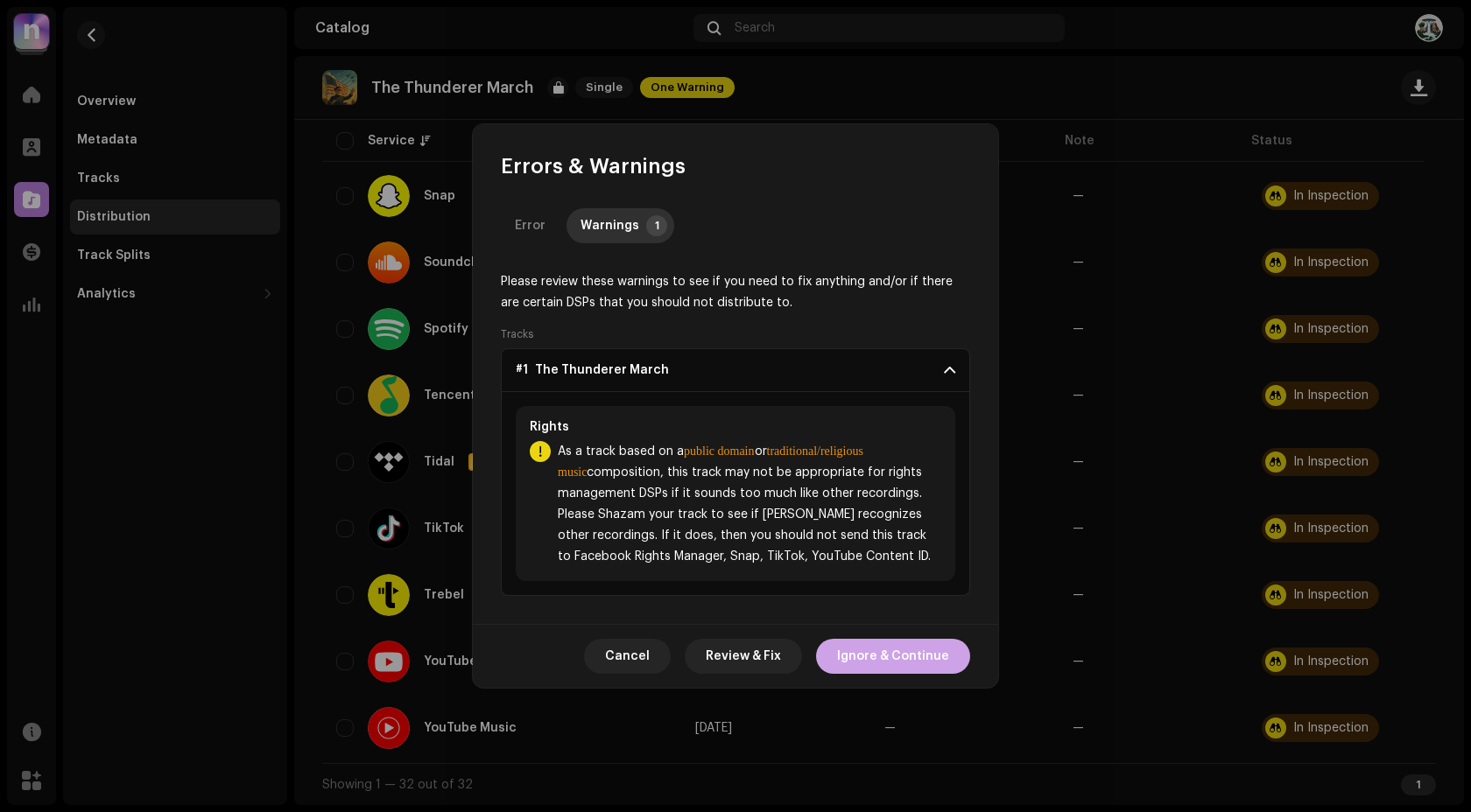
click at [900, 654] on span "Ignore & Continue" at bounding box center [892, 656] width 112 height 35
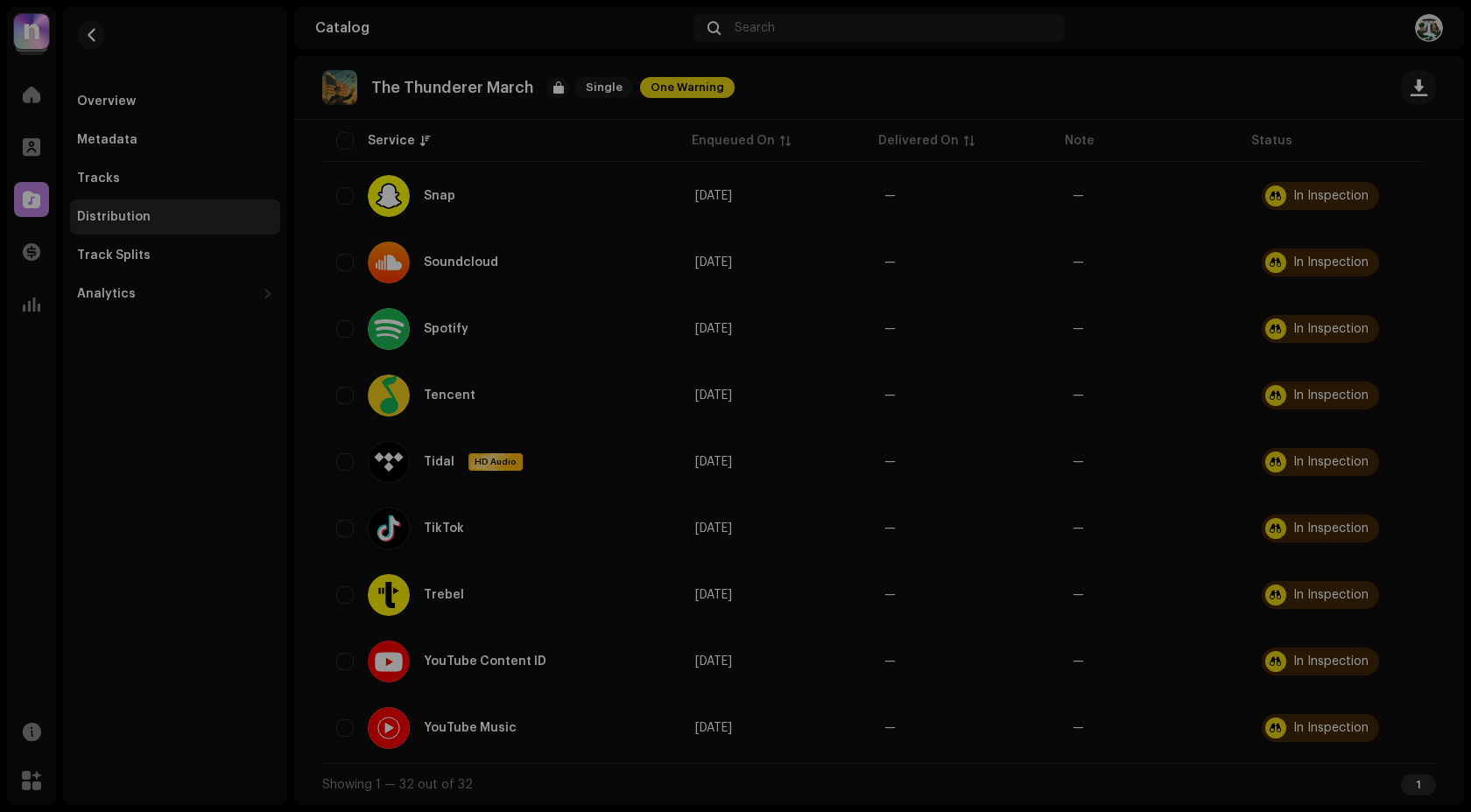
click at [944, 543] on div "Not Eligible For Distribution A release that has status In Inspection with any …" at bounding box center [735, 406] width 1471 height 812
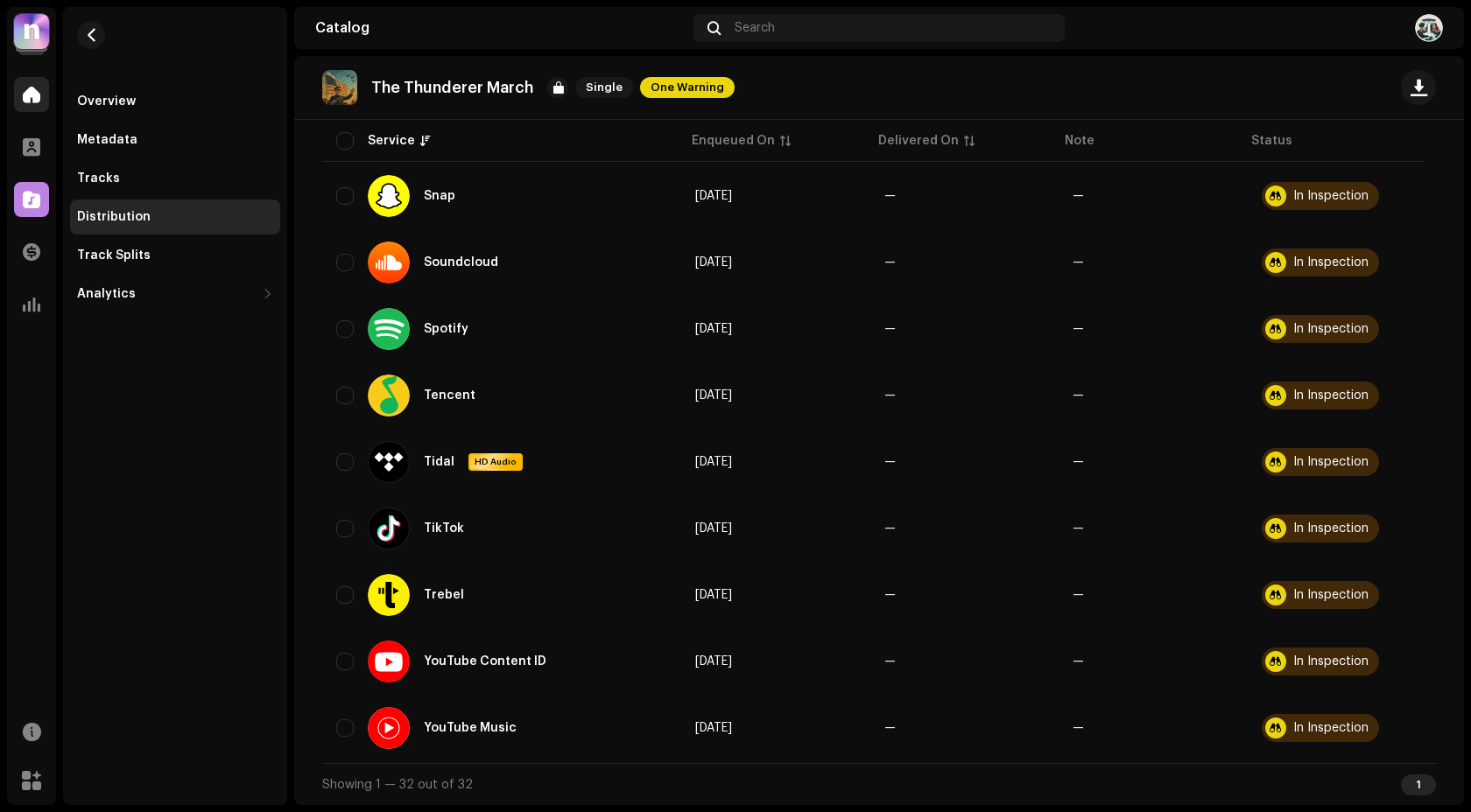
click at [33, 93] on span at bounding box center [31, 94] width 17 height 14
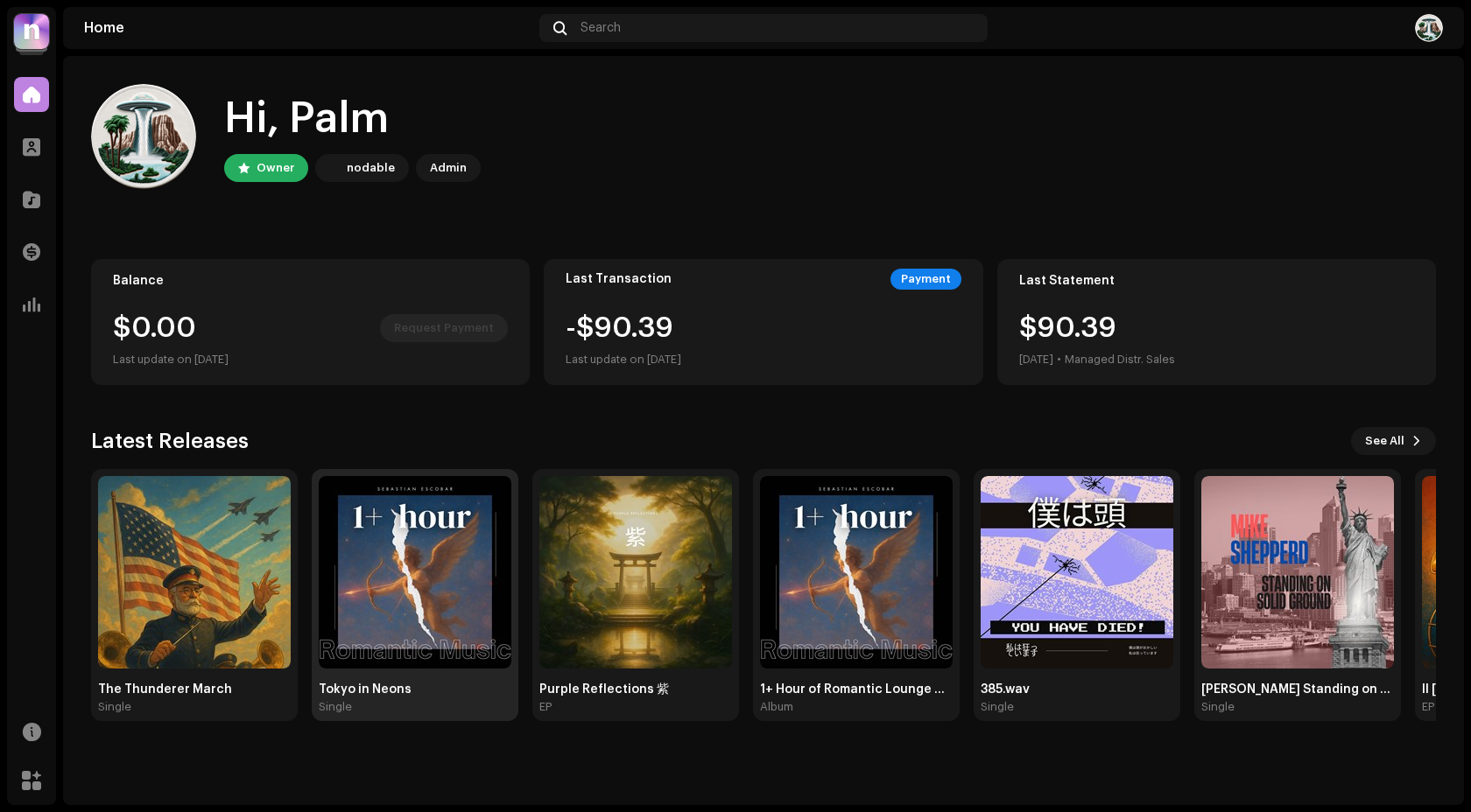
click at [425, 544] on img at bounding box center [415, 572] width 193 height 192
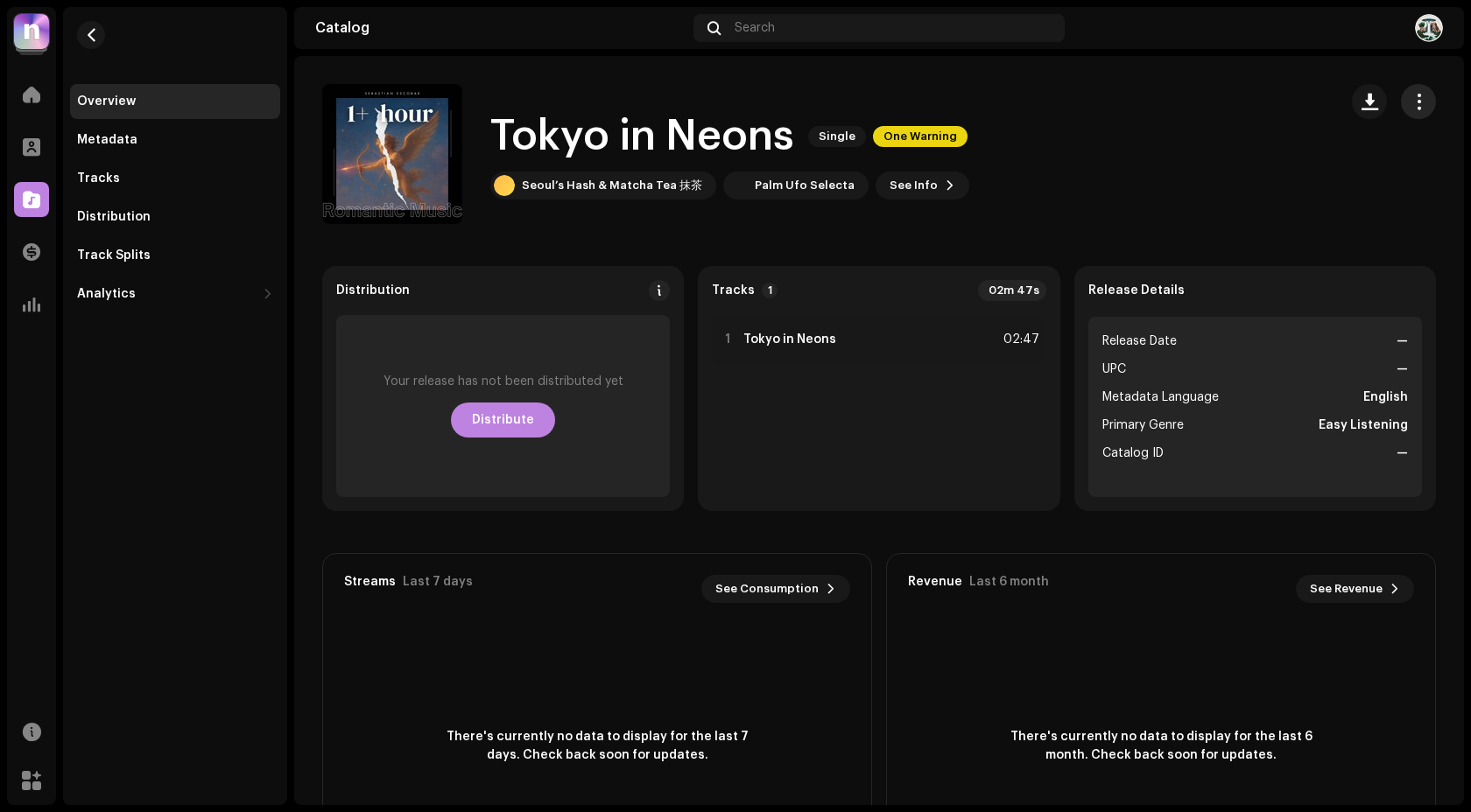
click at [1406, 113] on button "button" at bounding box center [1418, 101] width 35 height 35
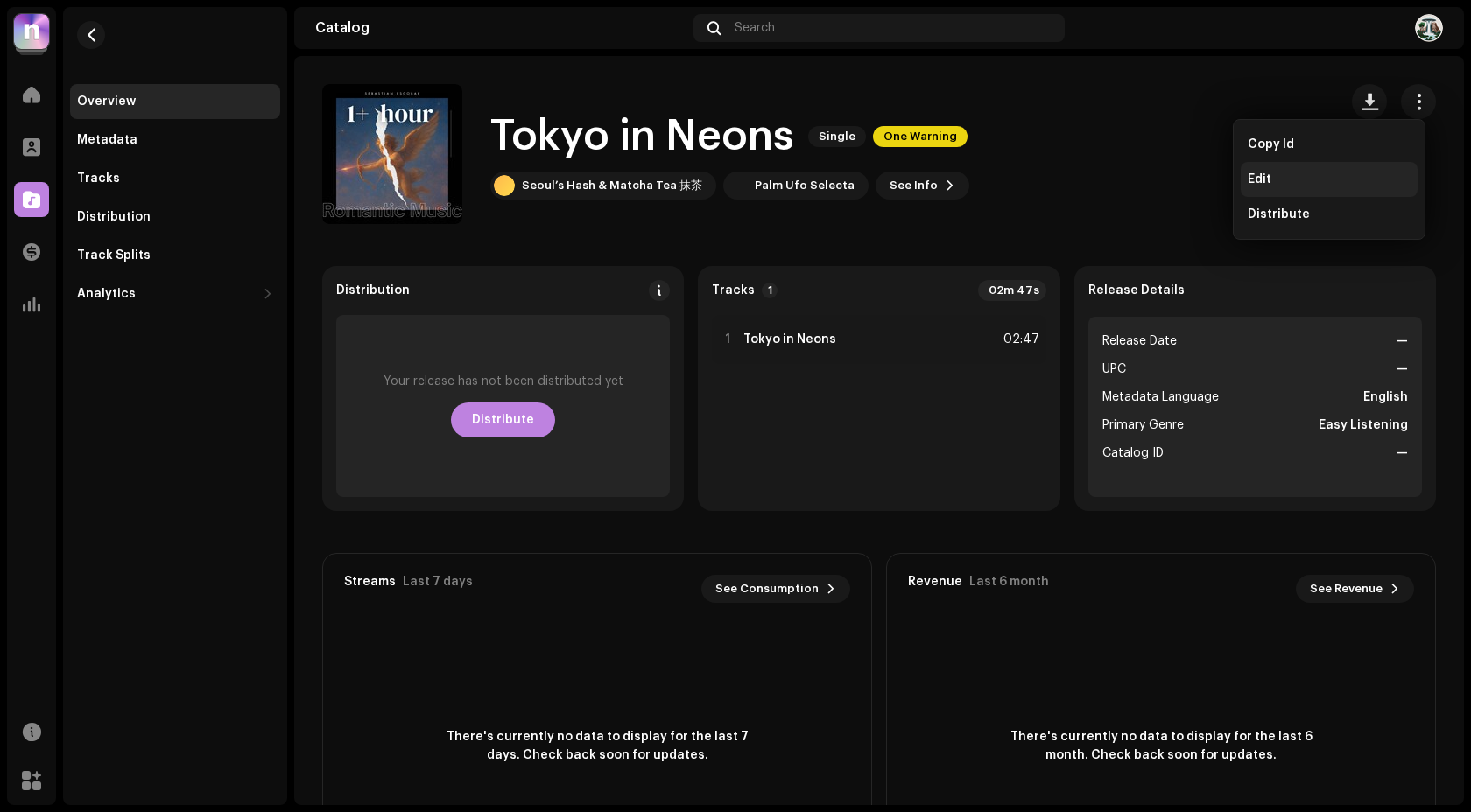
click at [1308, 185] on div "Edit" at bounding box center [1329, 180] width 163 height 14
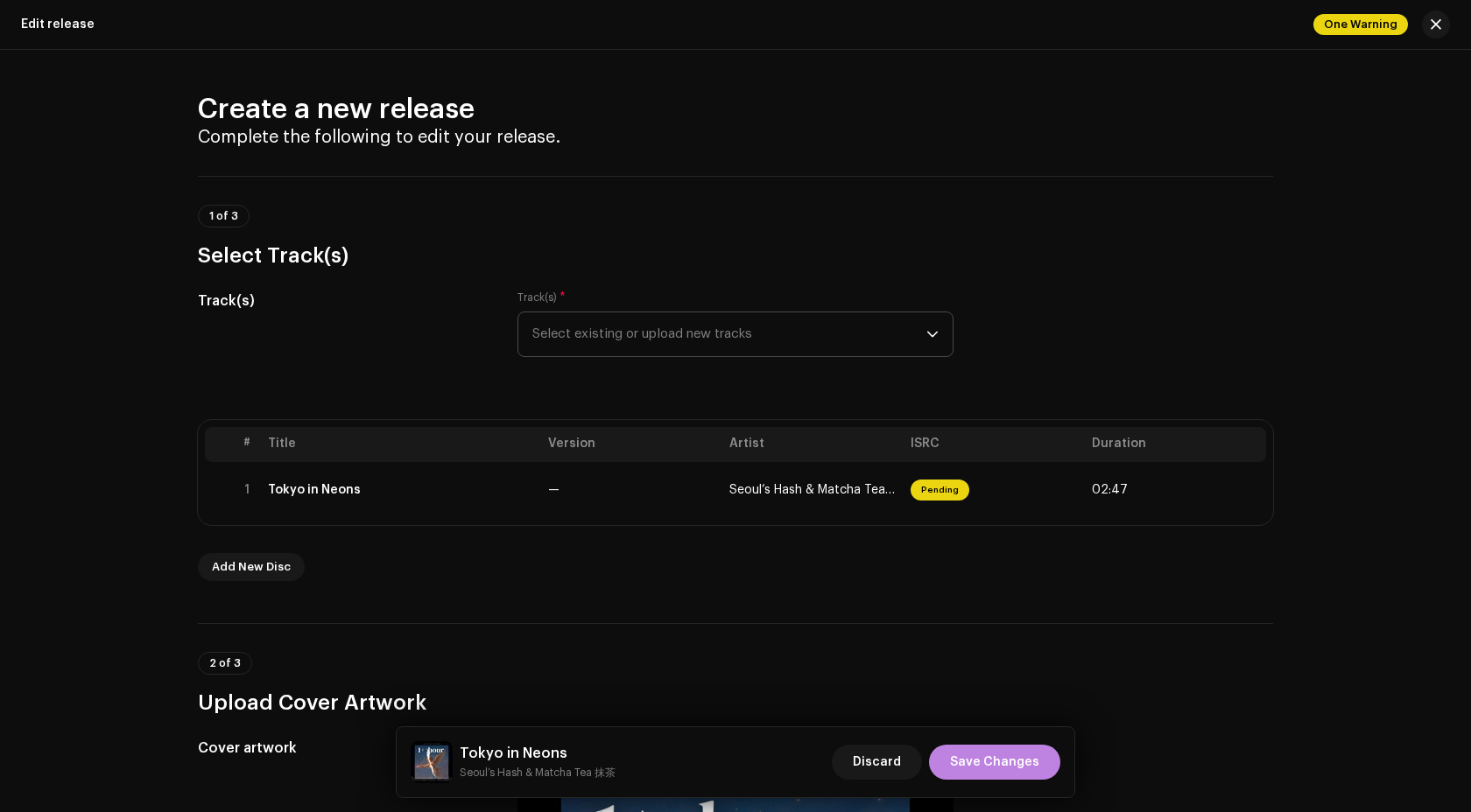
click at [717, 336] on span "Select existing or upload new tracks" at bounding box center [730, 334] width 394 height 44
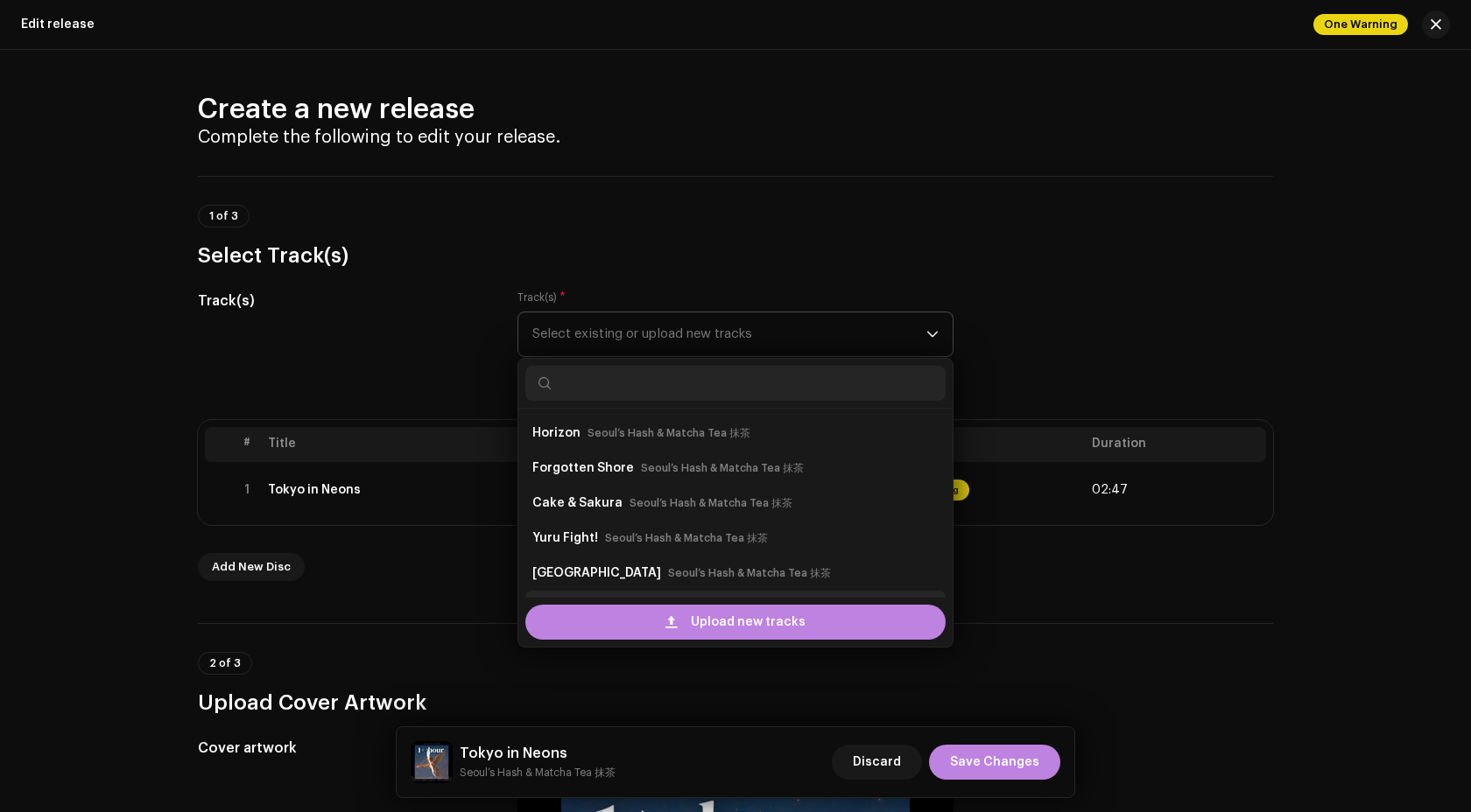
scroll to position [28, 0]
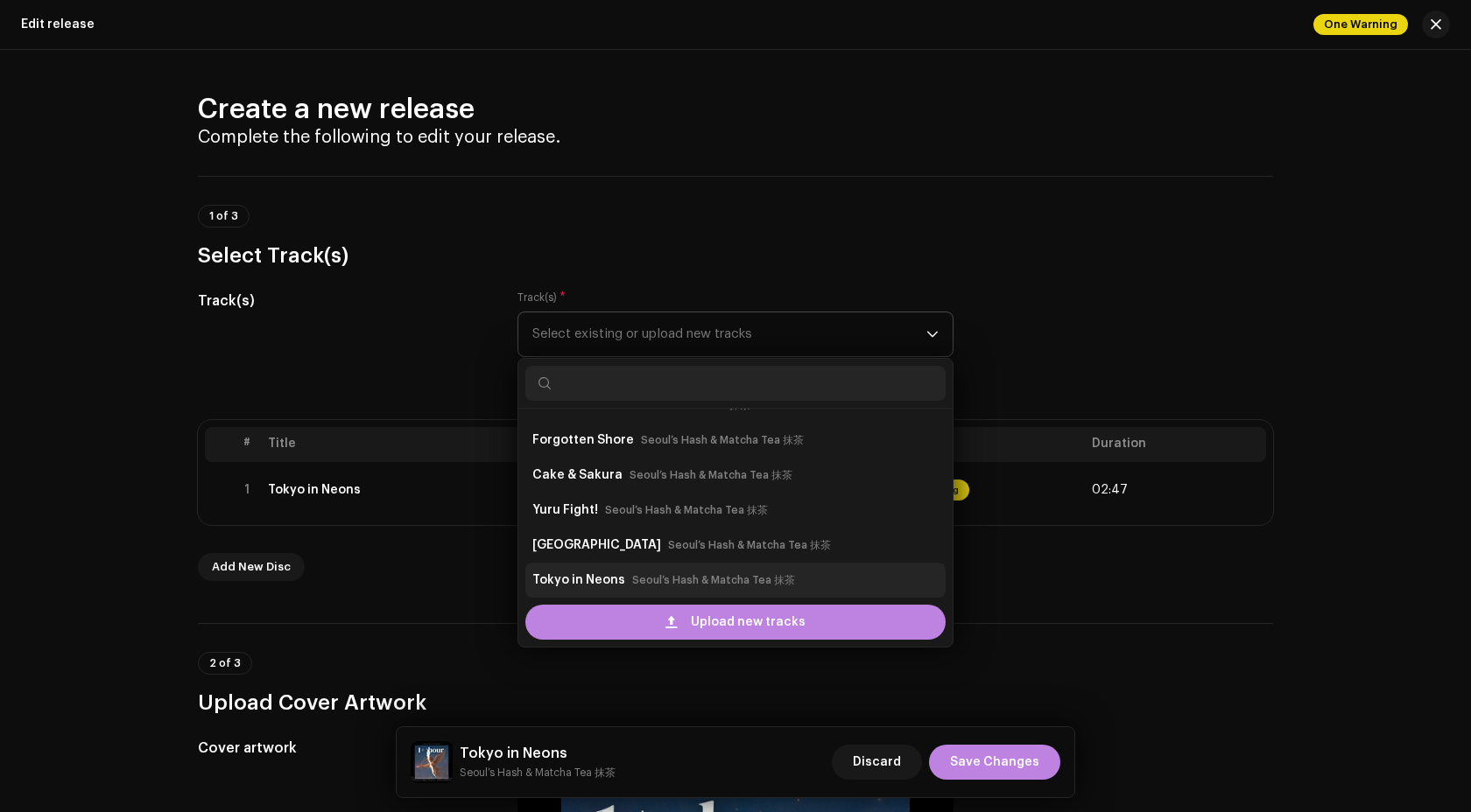
type input "n"
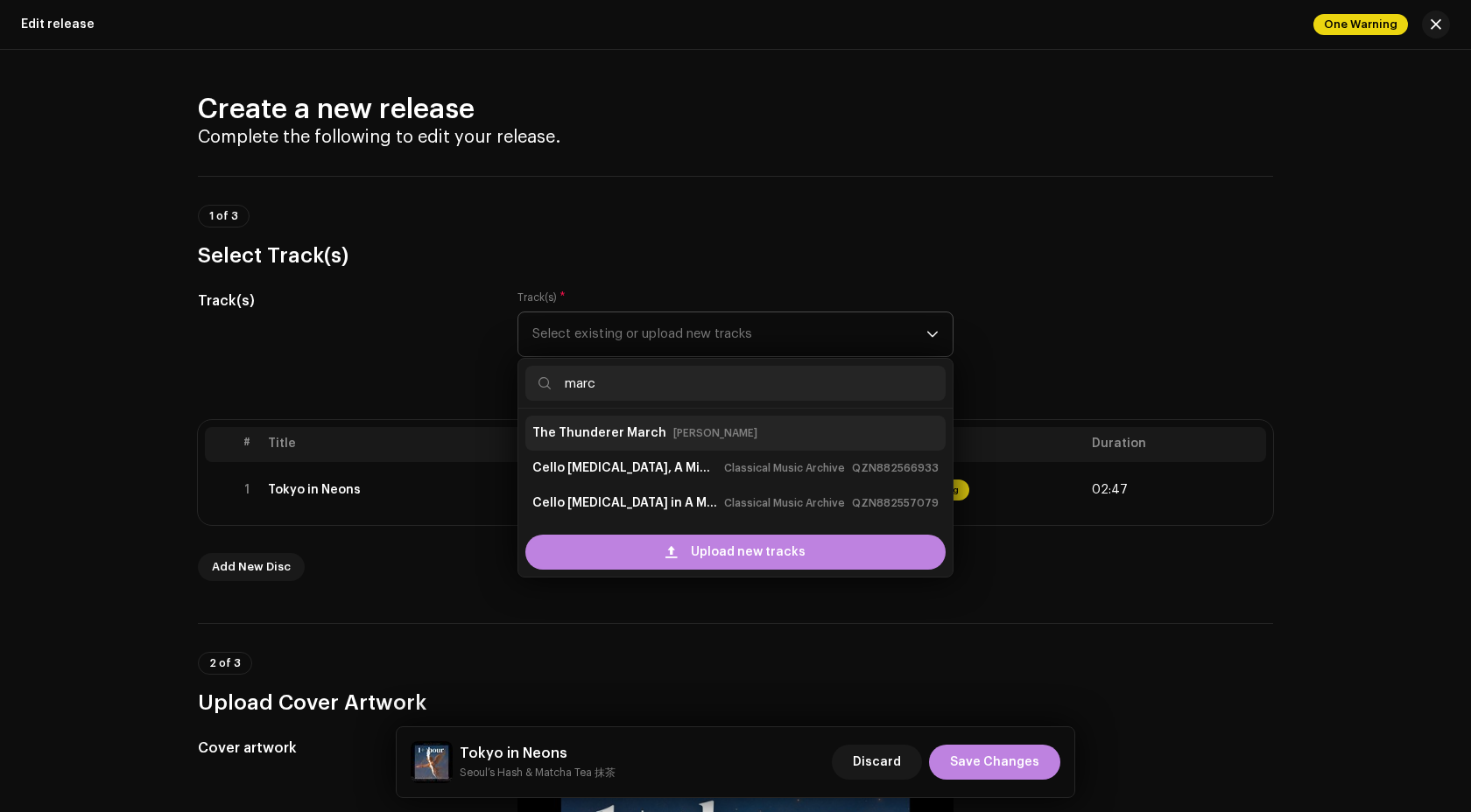
type input "marc"
click at [590, 430] on strong "The Thunderer March" at bounding box center [599, 433] width 134 height 28
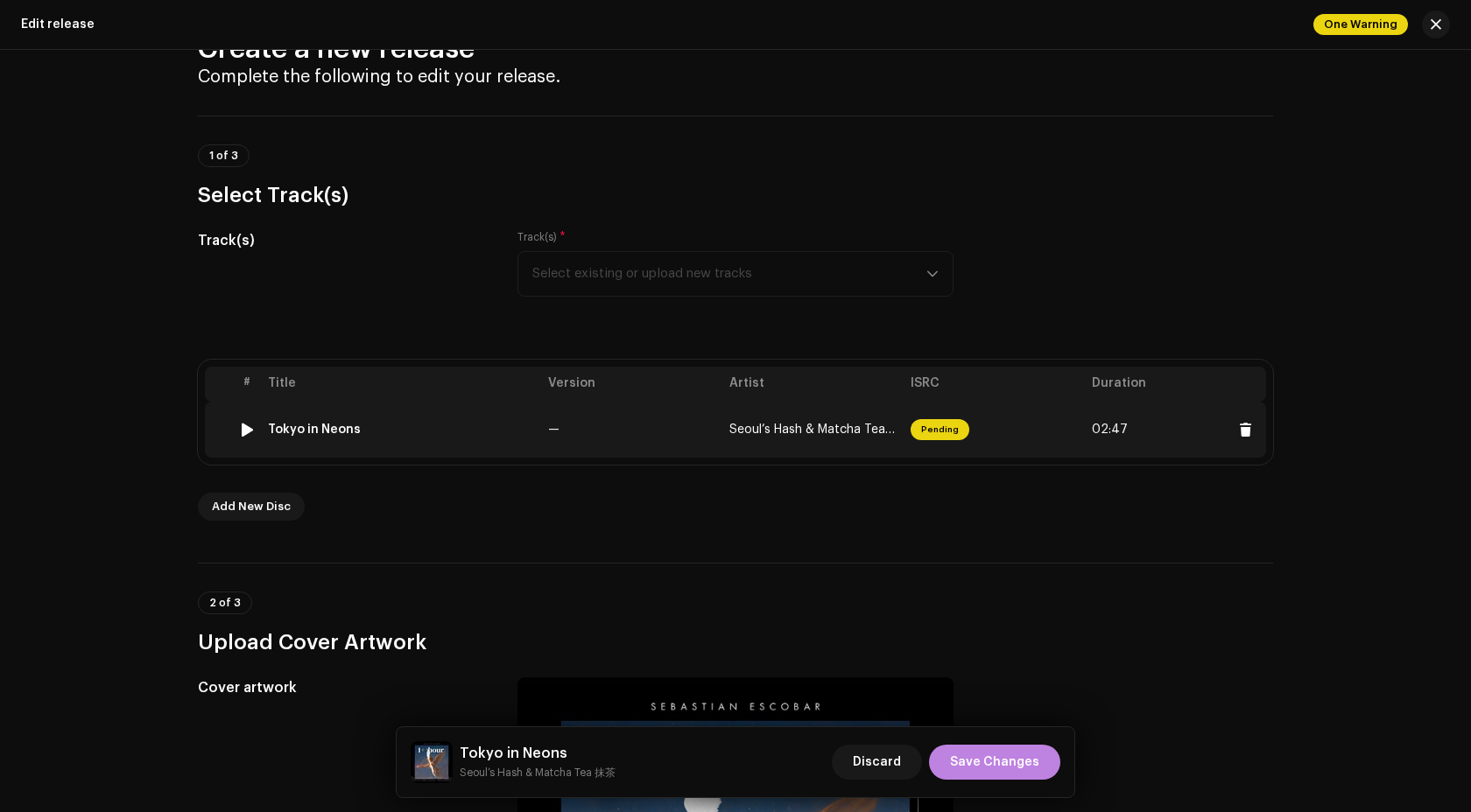
scroll to position [83, 0]
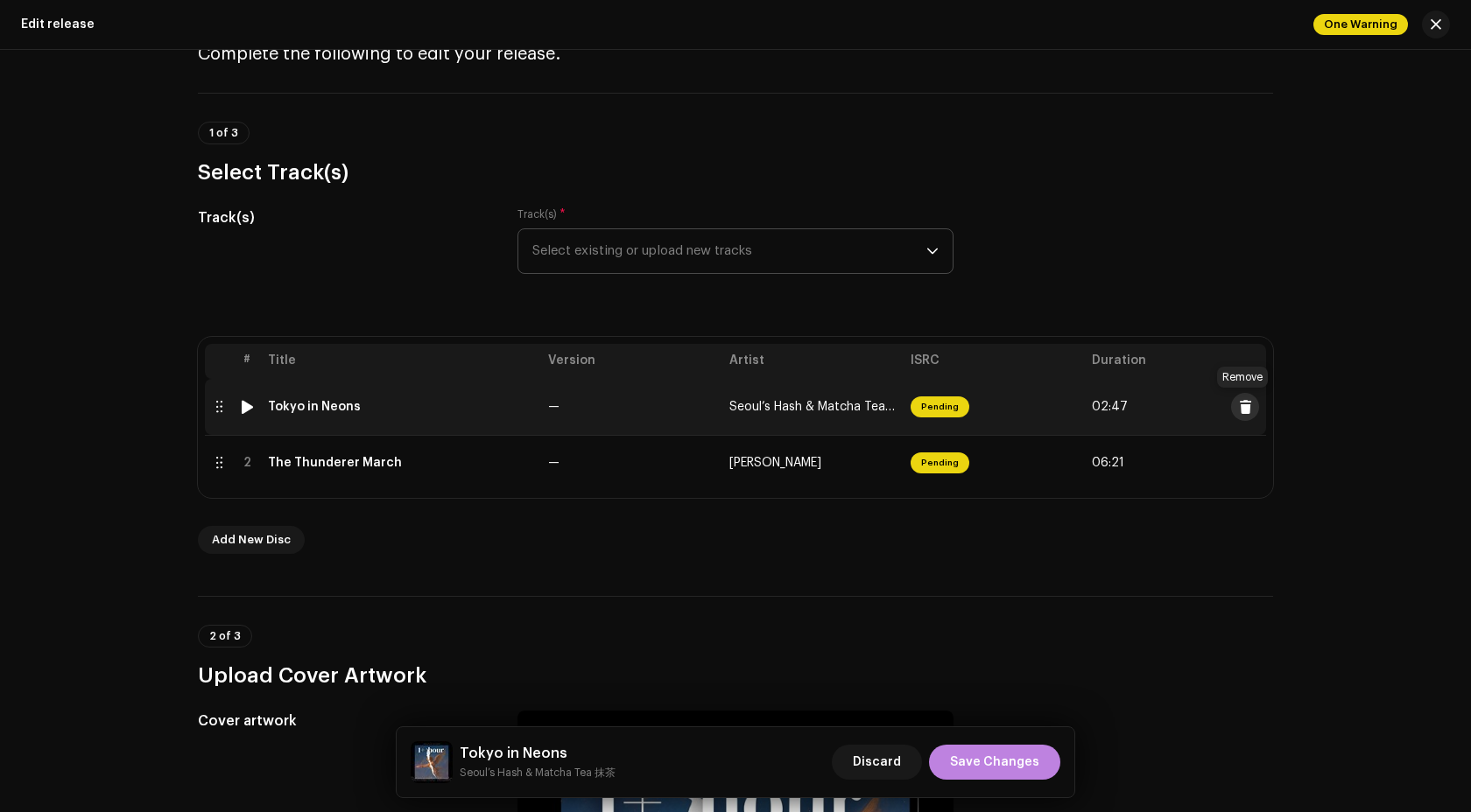
click at [1244, 415] on button at bounding box center [1244, 406] width 28 height 28
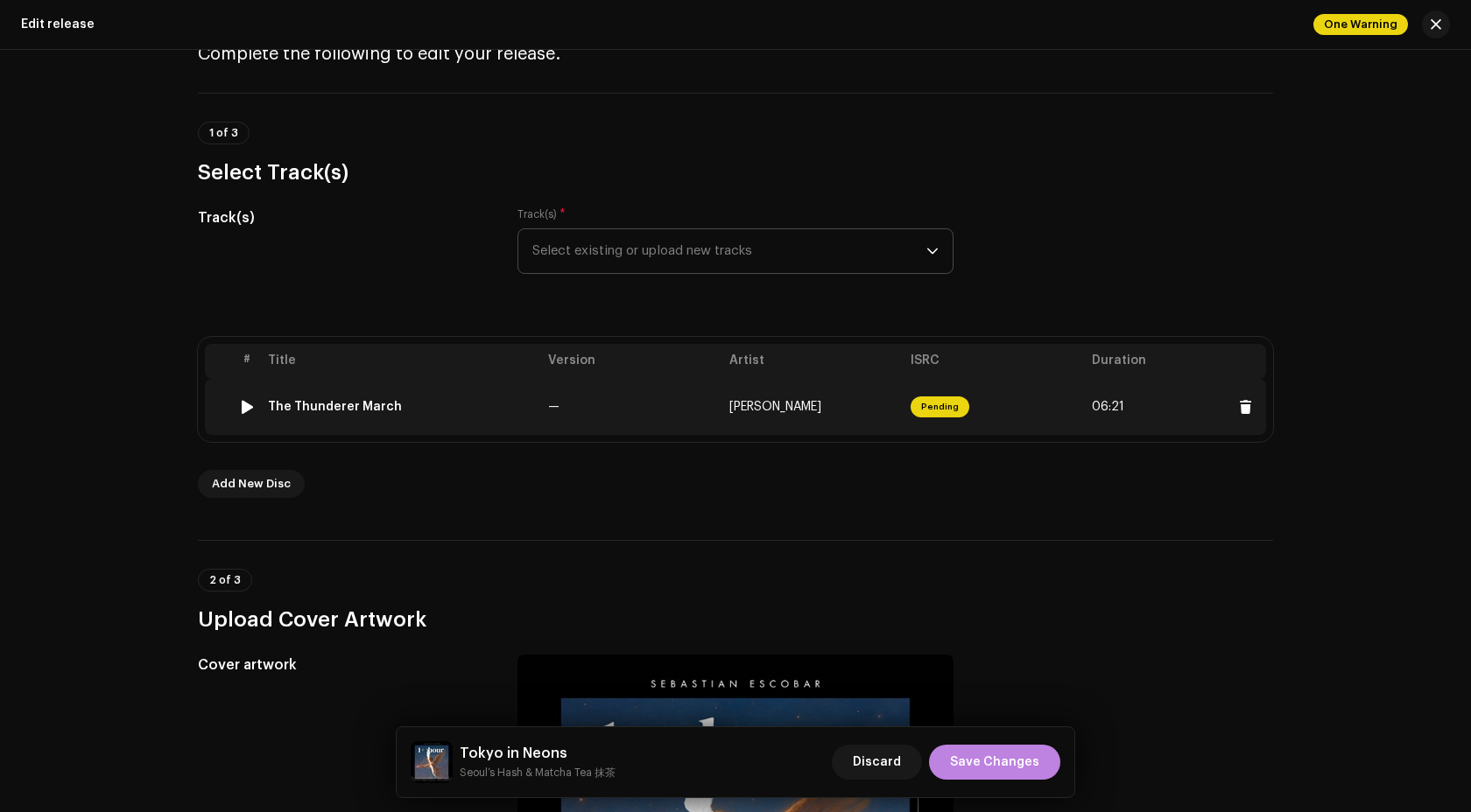
click at [512, 414] on td "The Thunderer March" at bounding box center [400, 406] width 280 height 56
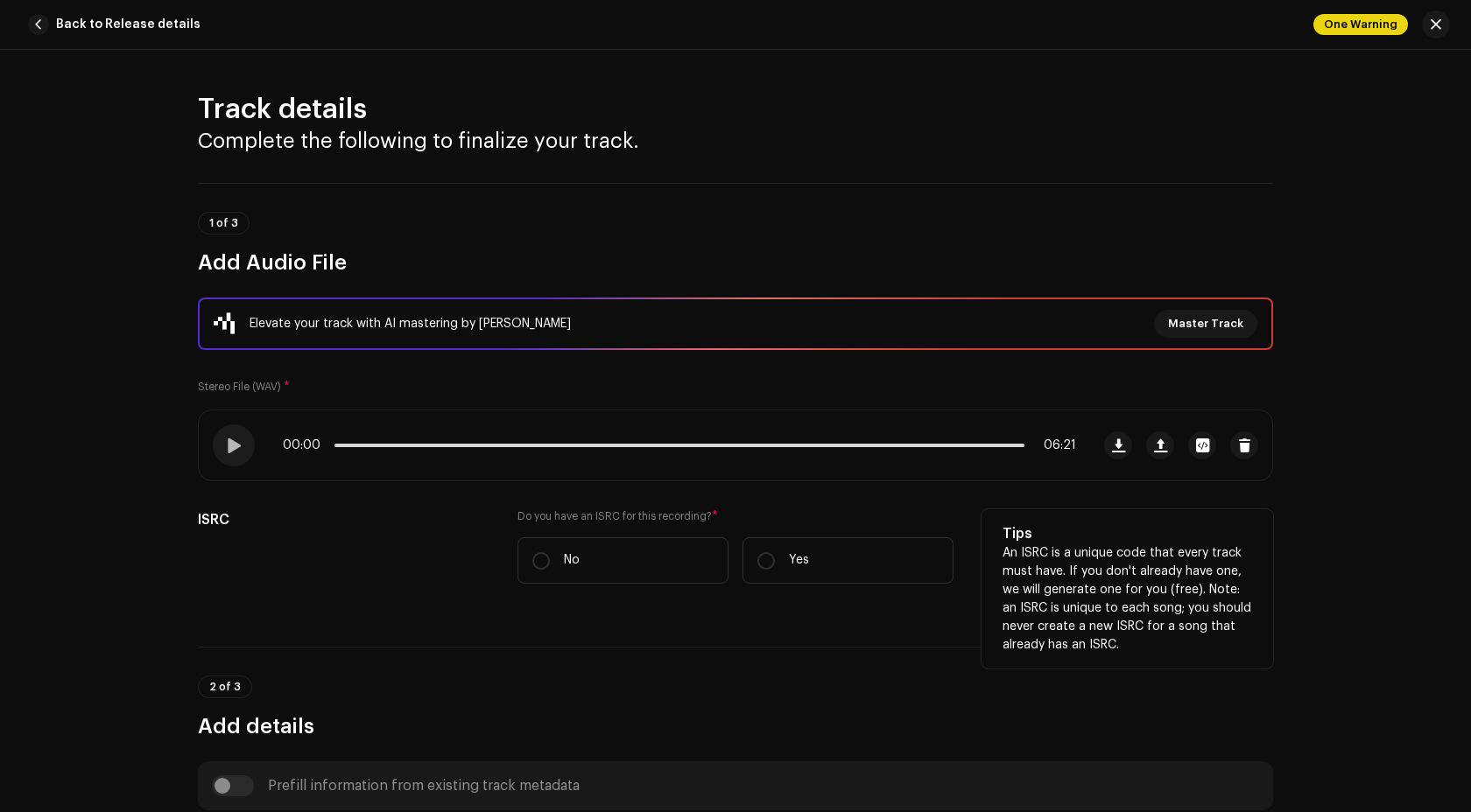
scroll to position [344, 0]
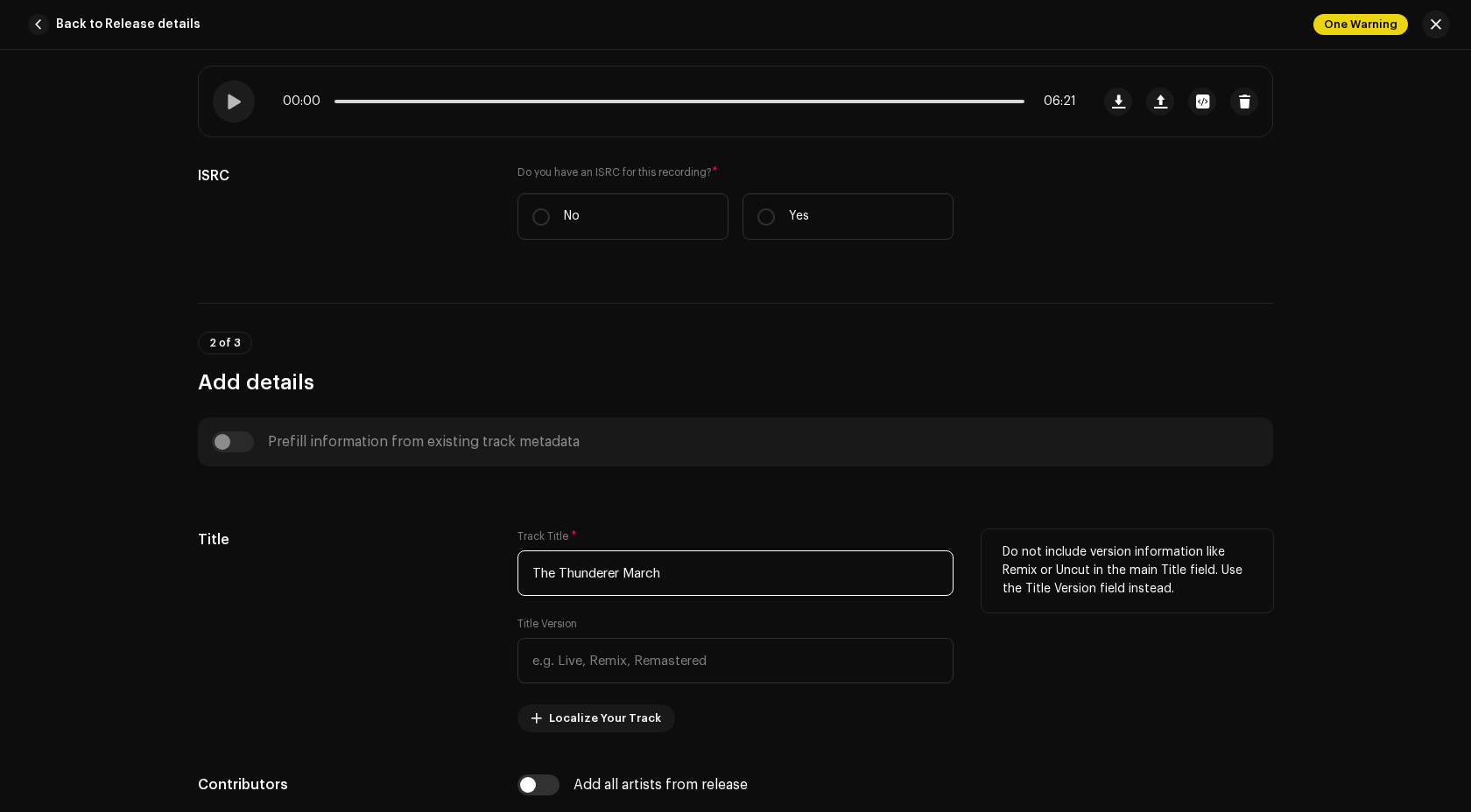
click at [557, 576] on input "The Thunderer March" at bounding box center [735, 573] width 436 height 46
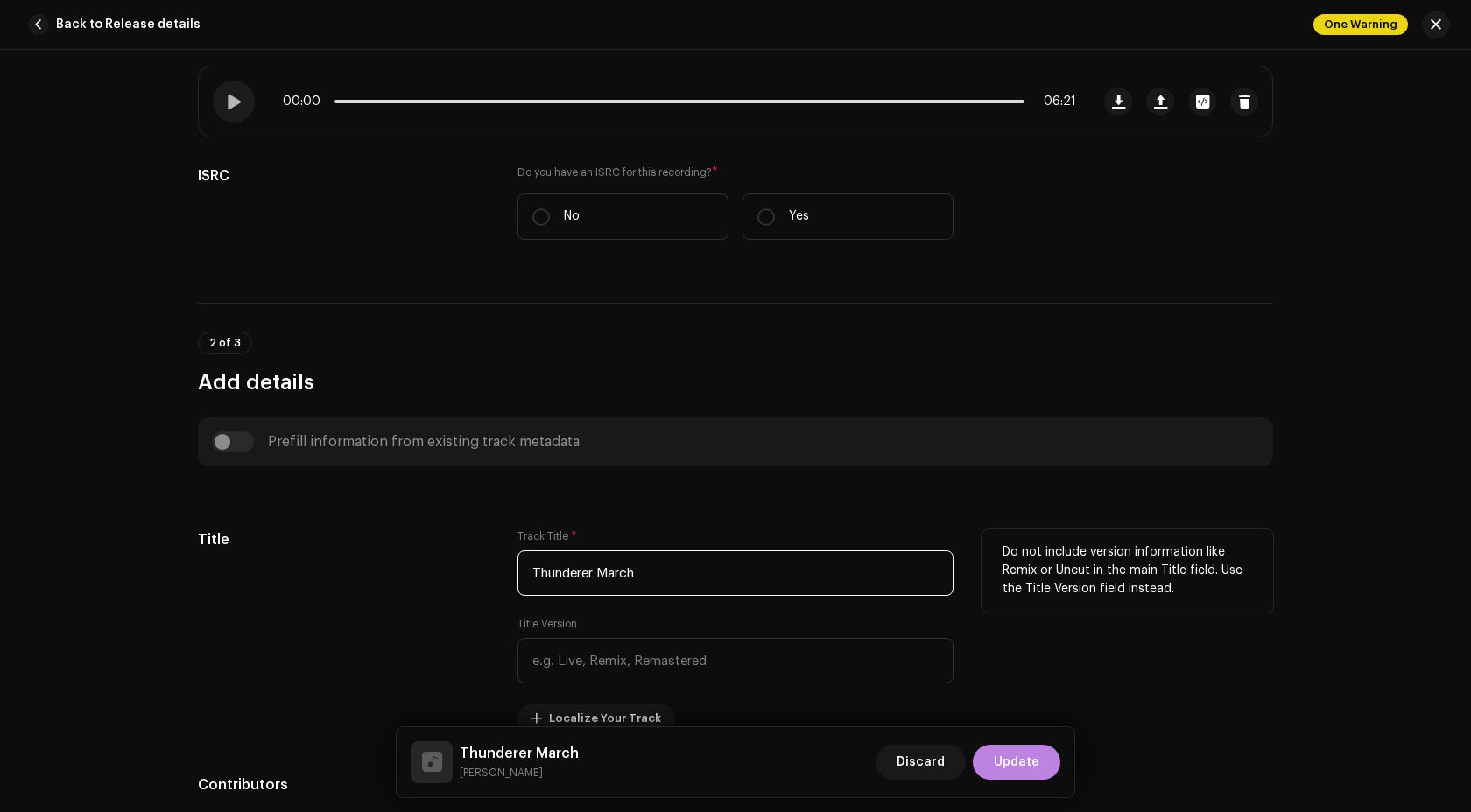
click at [677, 585] on input "Thunderer March" at bounding box center [735, 573] width 436 height 46
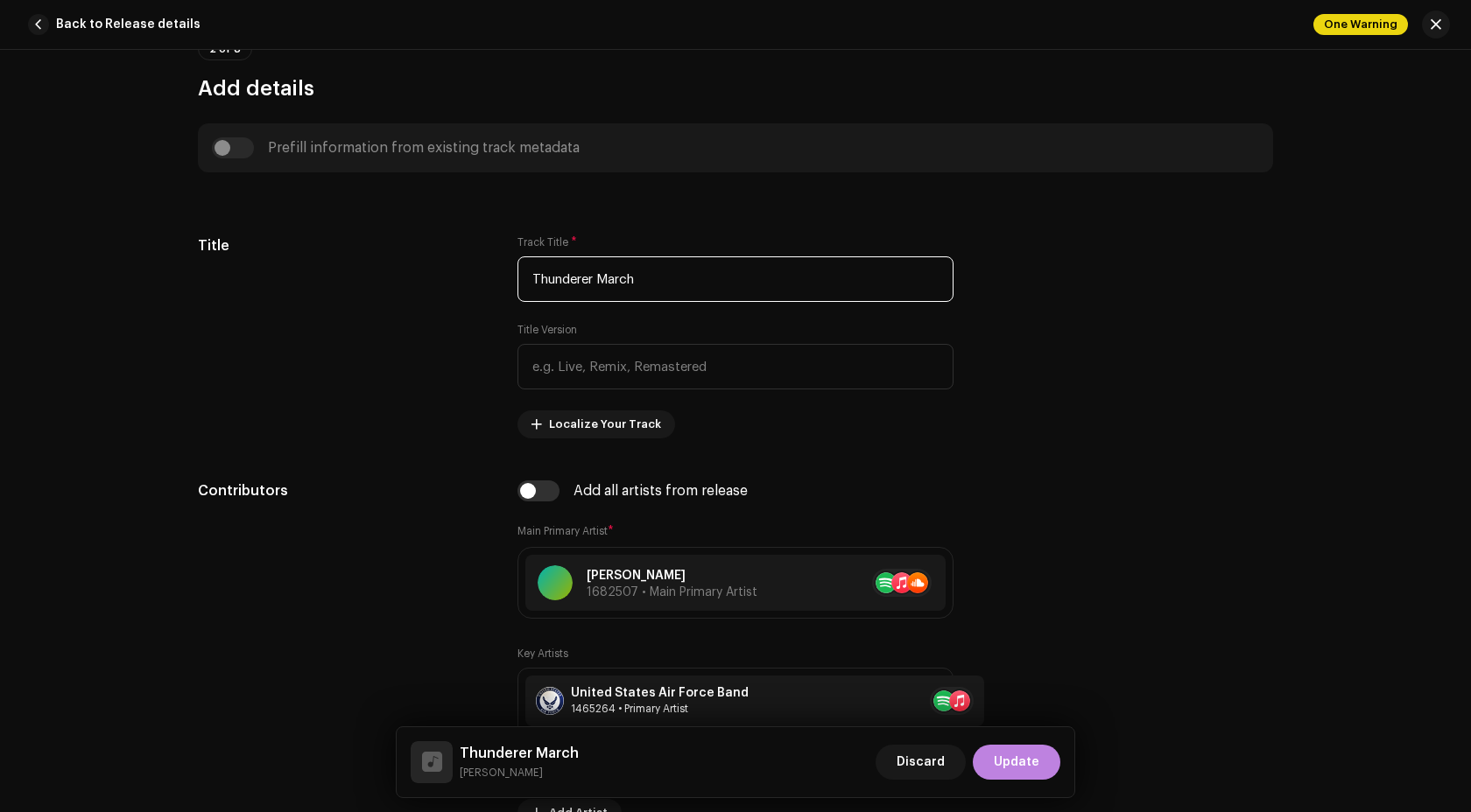
scroll to position [695, 0]
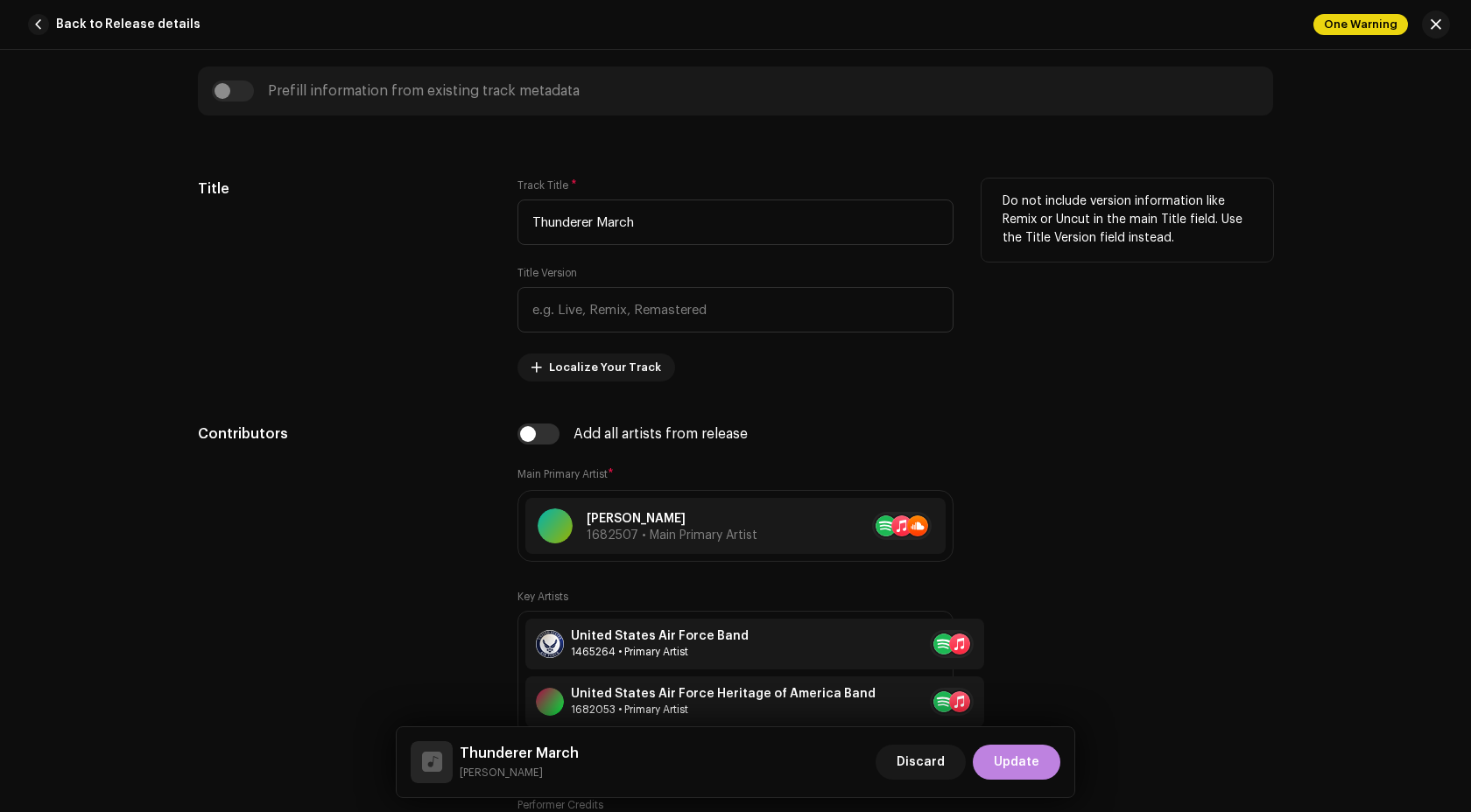
type input "Thunderer March"
click at [650, 284] on div "Title Version" at bounding box center [735, 299] width 436 height 67
click at [648, 300] on input "text" at bounding box center [735, 309] width 436 height 46
paste input "Performed by the United States Air Force Band"
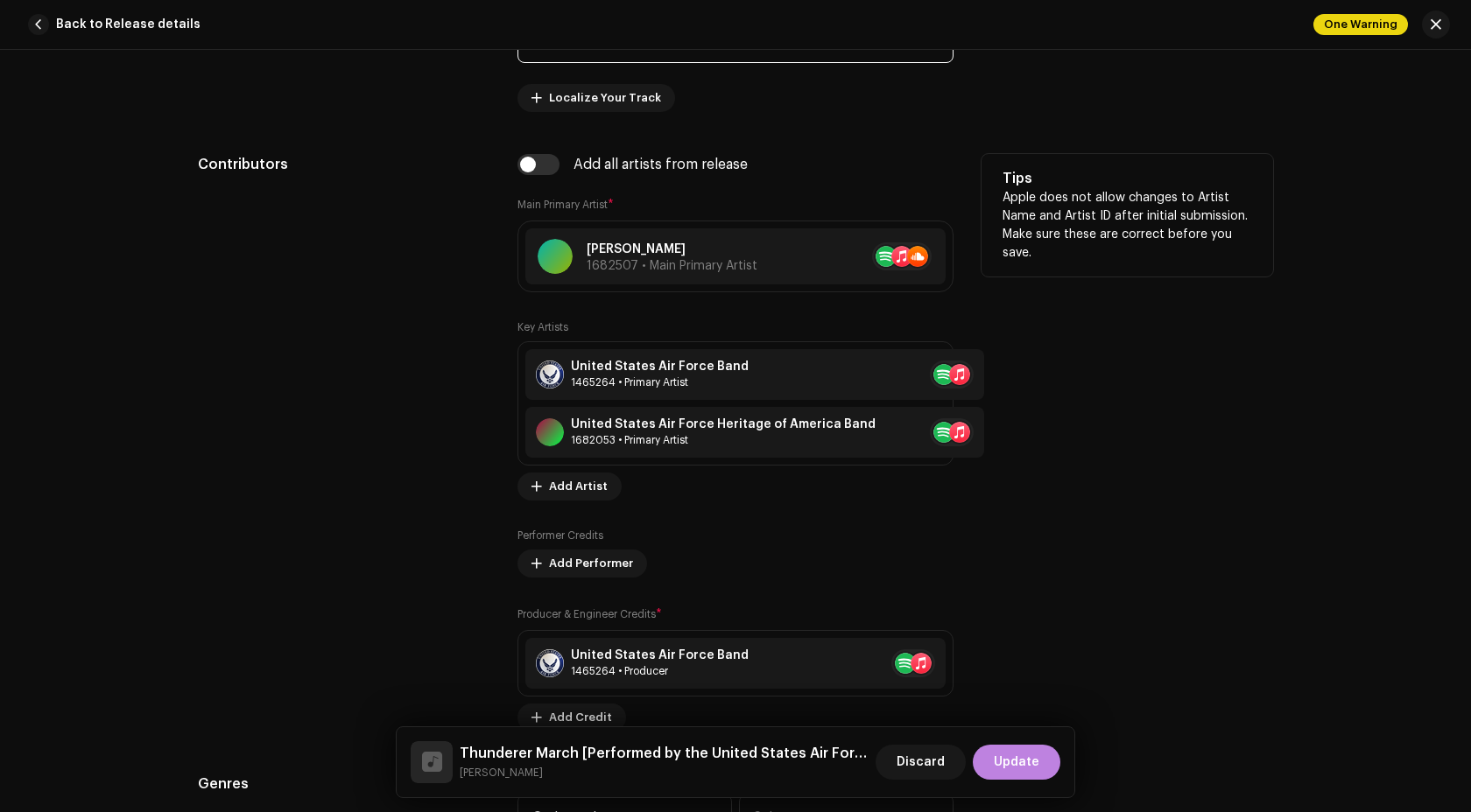
scroll to position [966, 0]
type input "Performed by the United States Air Force Band"
